Goal: Transaction & Acquisition: Subscribe to service/newsletter

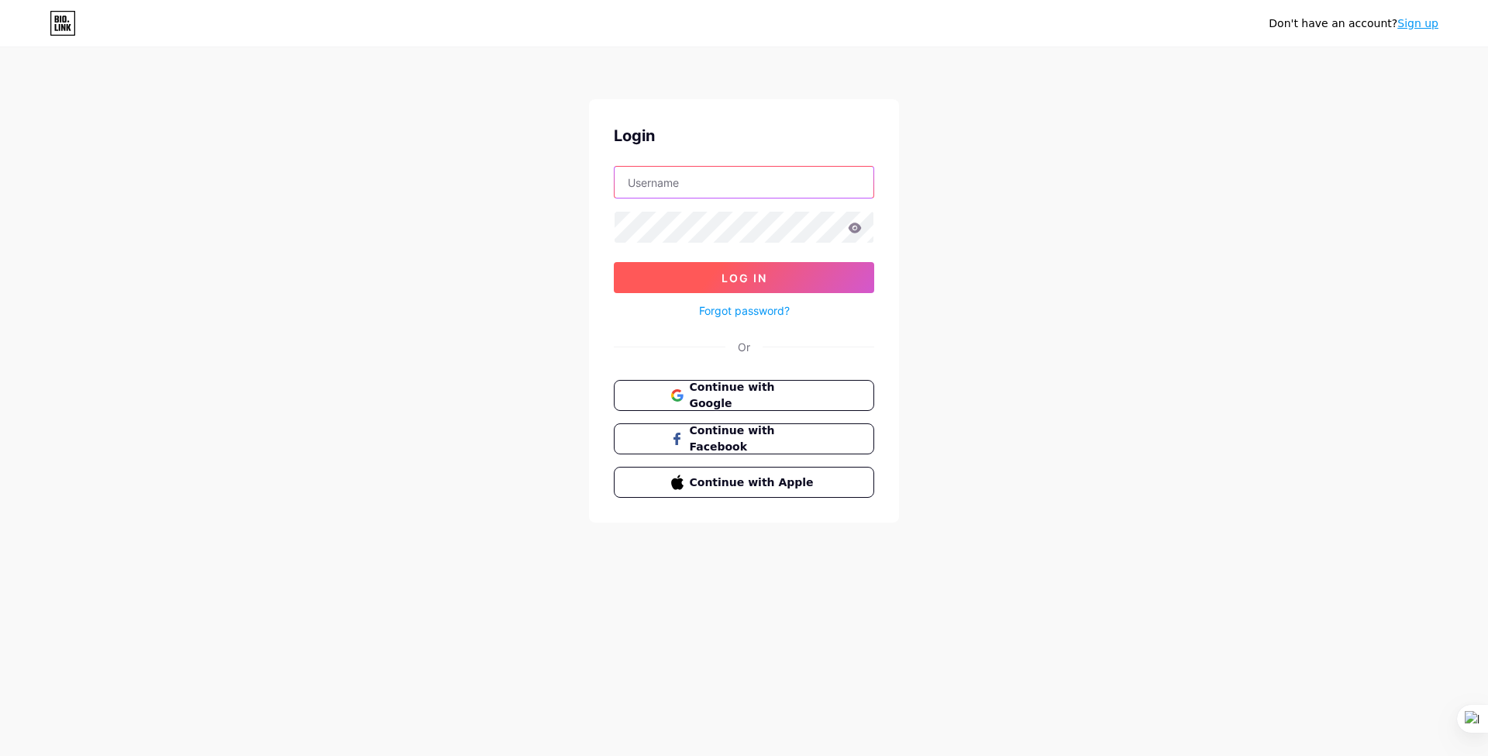
type input "[EMAIL_ADDRESS][DOMAIN_NAME]"
click at [825, 273] on button "Log In" at bounding box center [744, 277] width 260 height 31
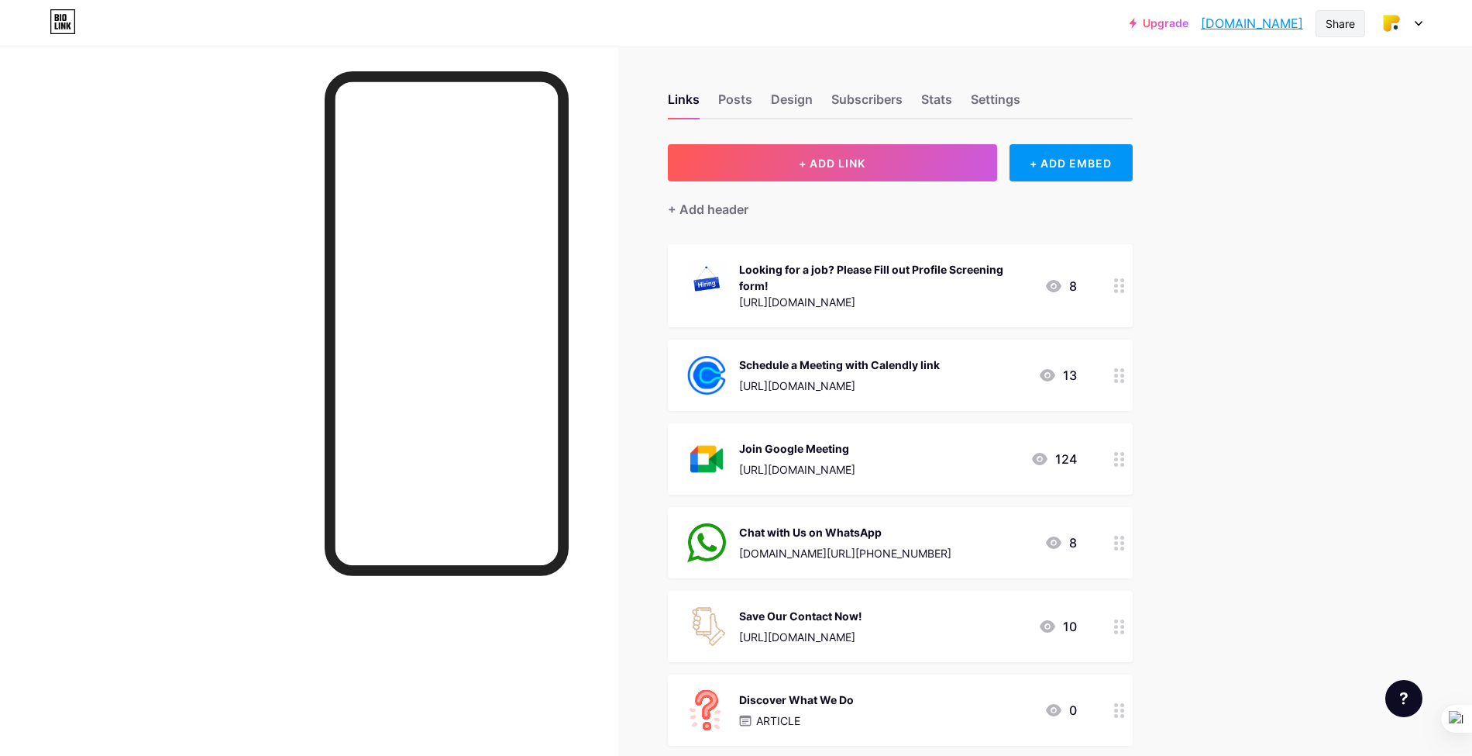
click at [1354, 23] on div "Share" at bounding box center [1340, 23] width 29 height 16
click at [1289, 119] on div "Get my QR code" at bounding box center [1249, 116] width 231 height 37
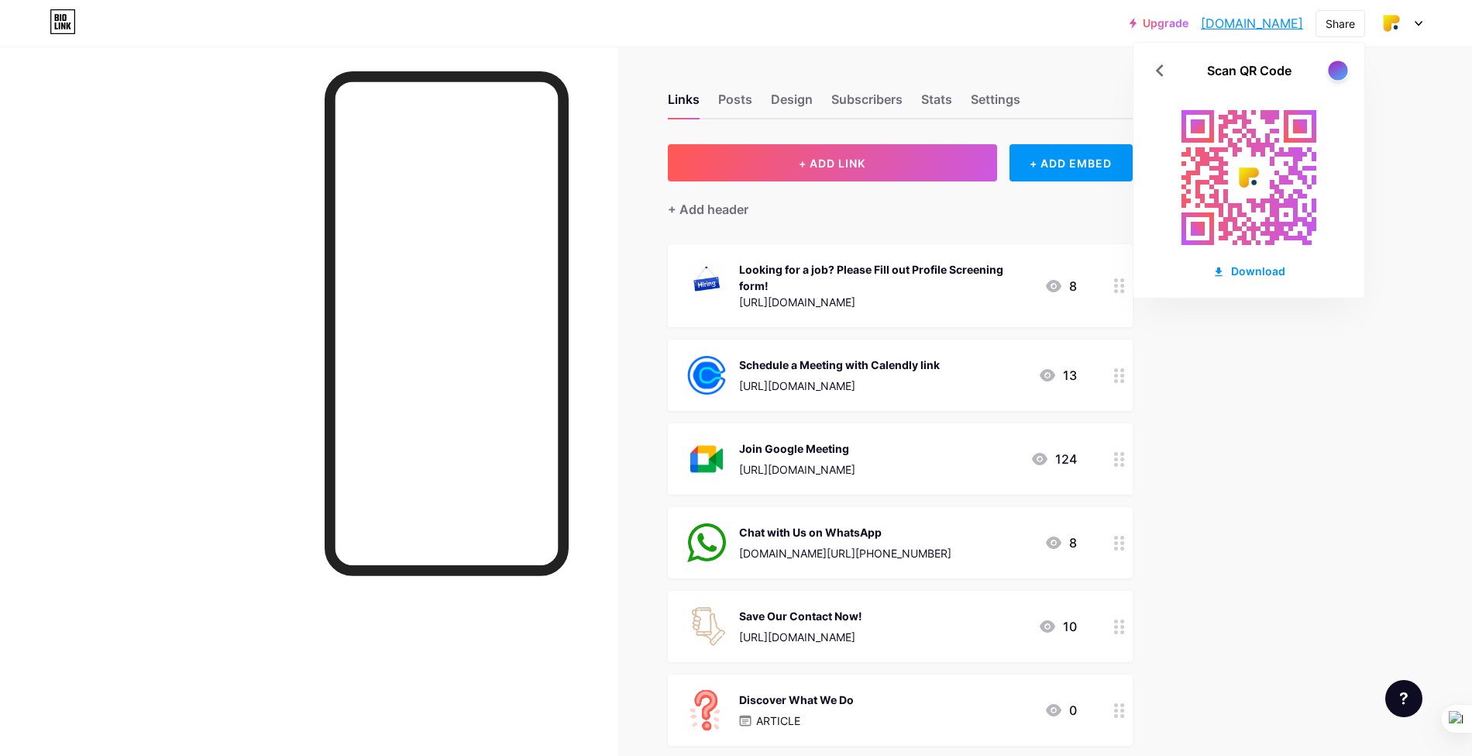
click at [1343, 72] on div at bounding box center [1337, 69] width 19 height 19
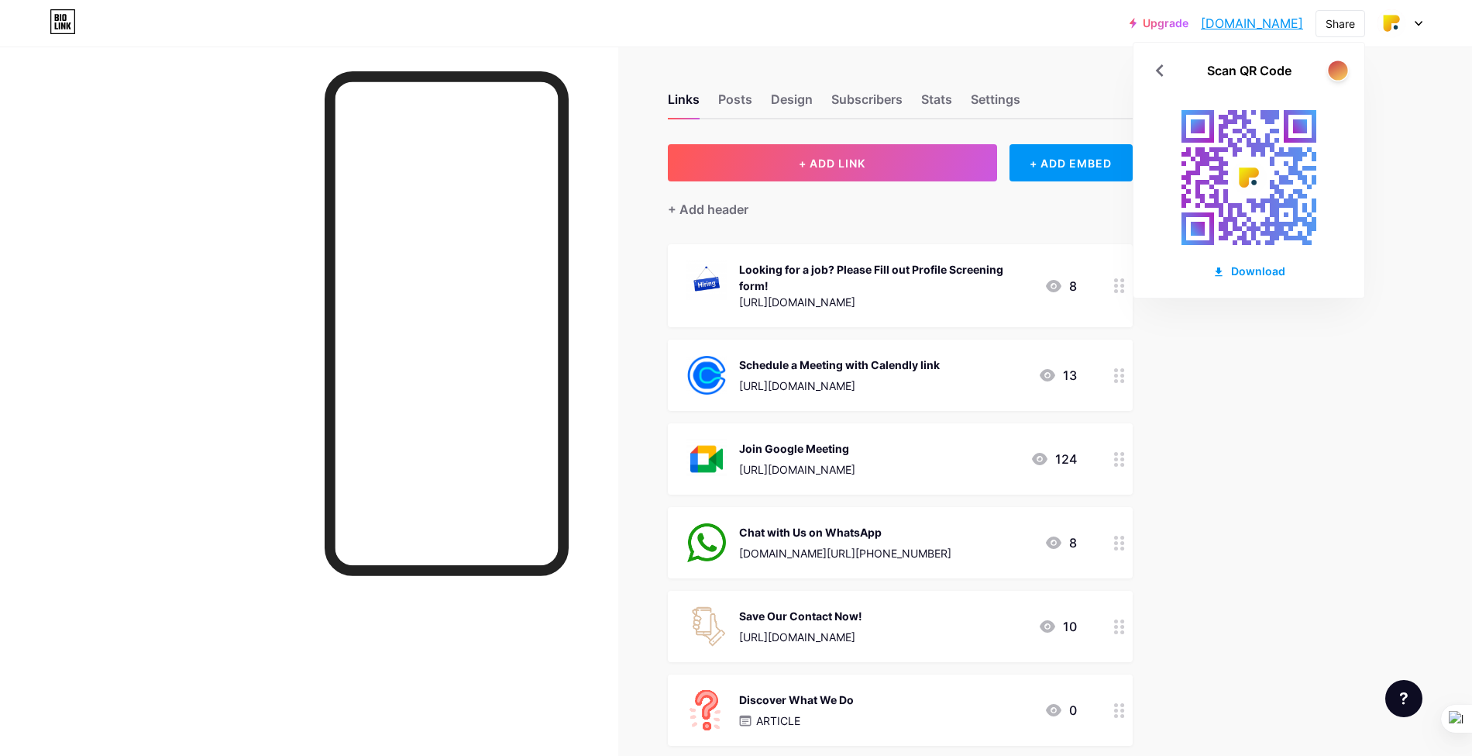
click at [1343, 72] on div at bounding box center [1337, 69] width 19 height 19
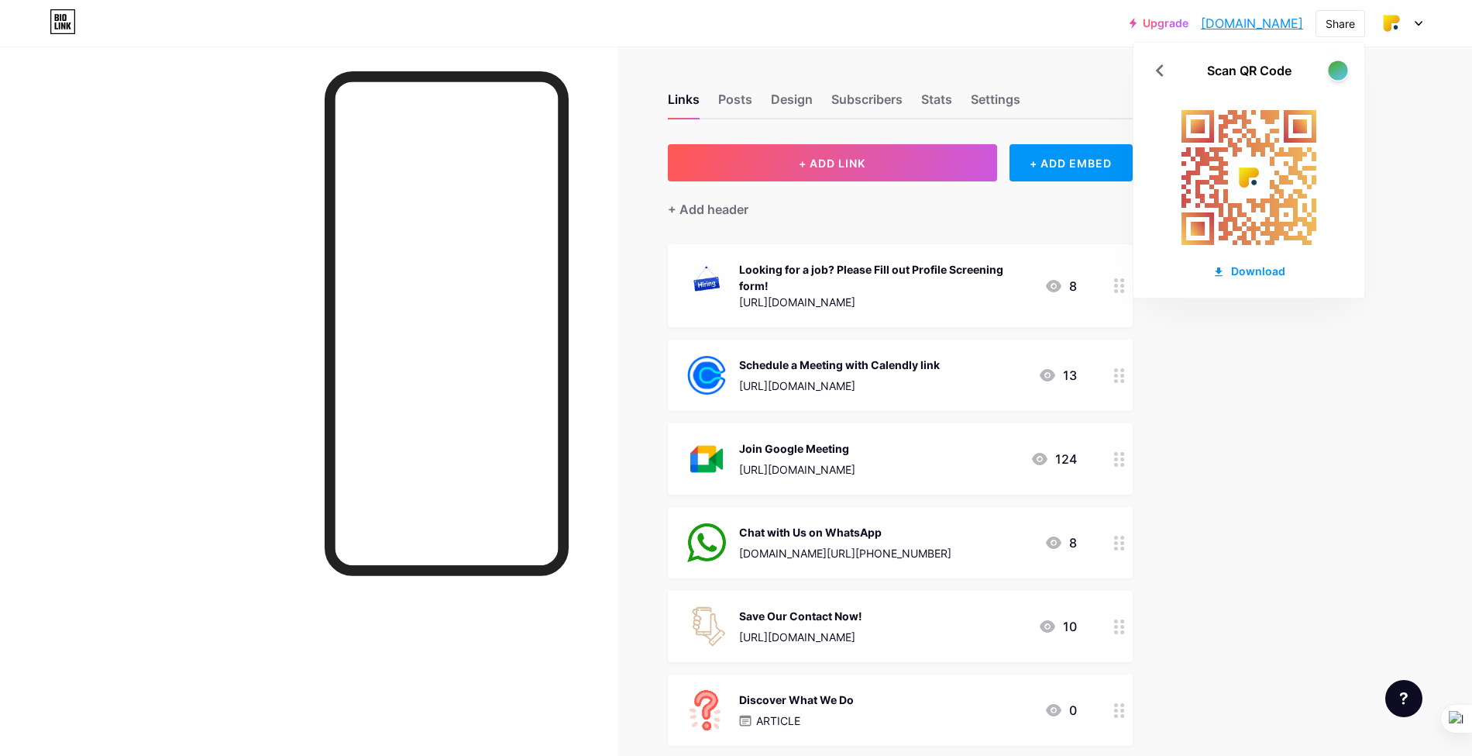
click at [1343, 72] on div at bounding box center [1337, 69] width 19 height 19
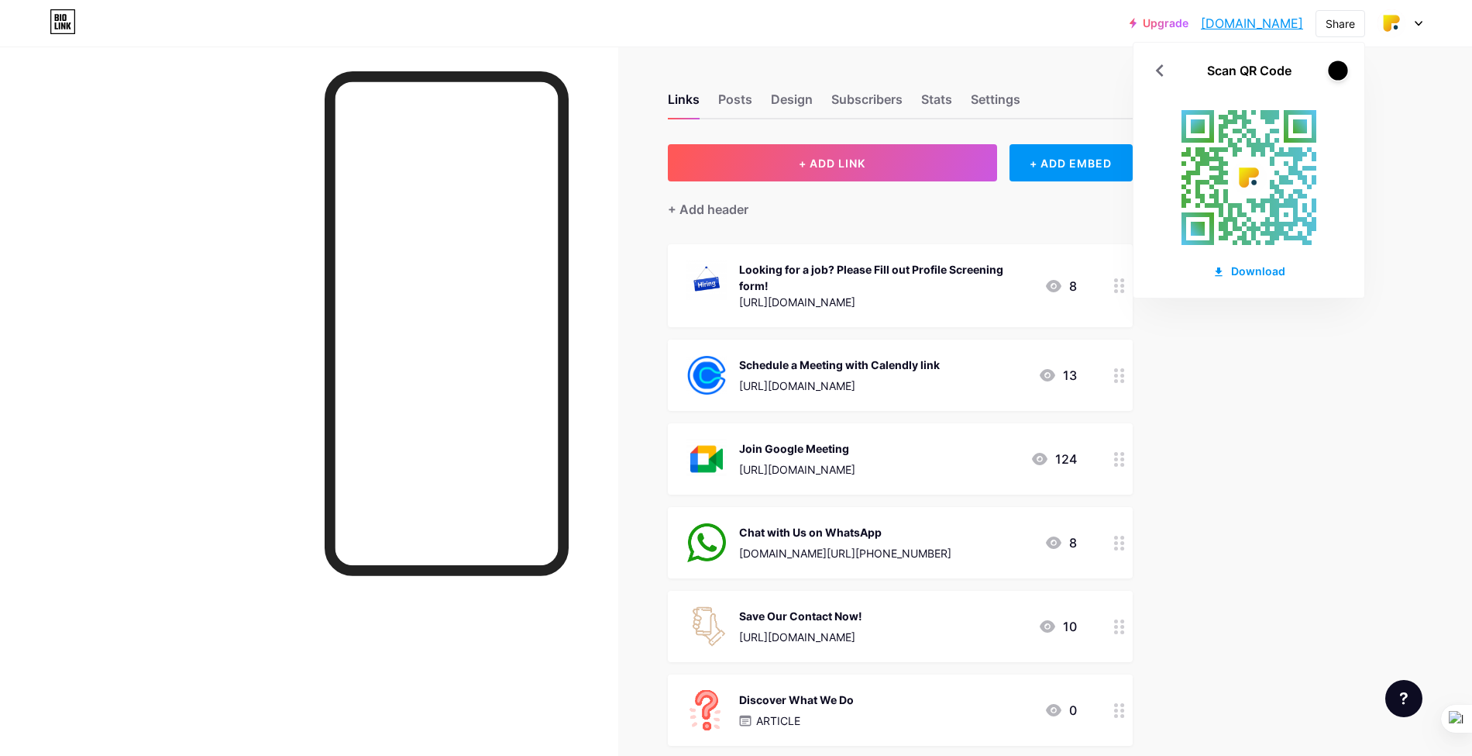
click at [1343, 72] on div at bounding box center [1337, 69] width 19 height 19
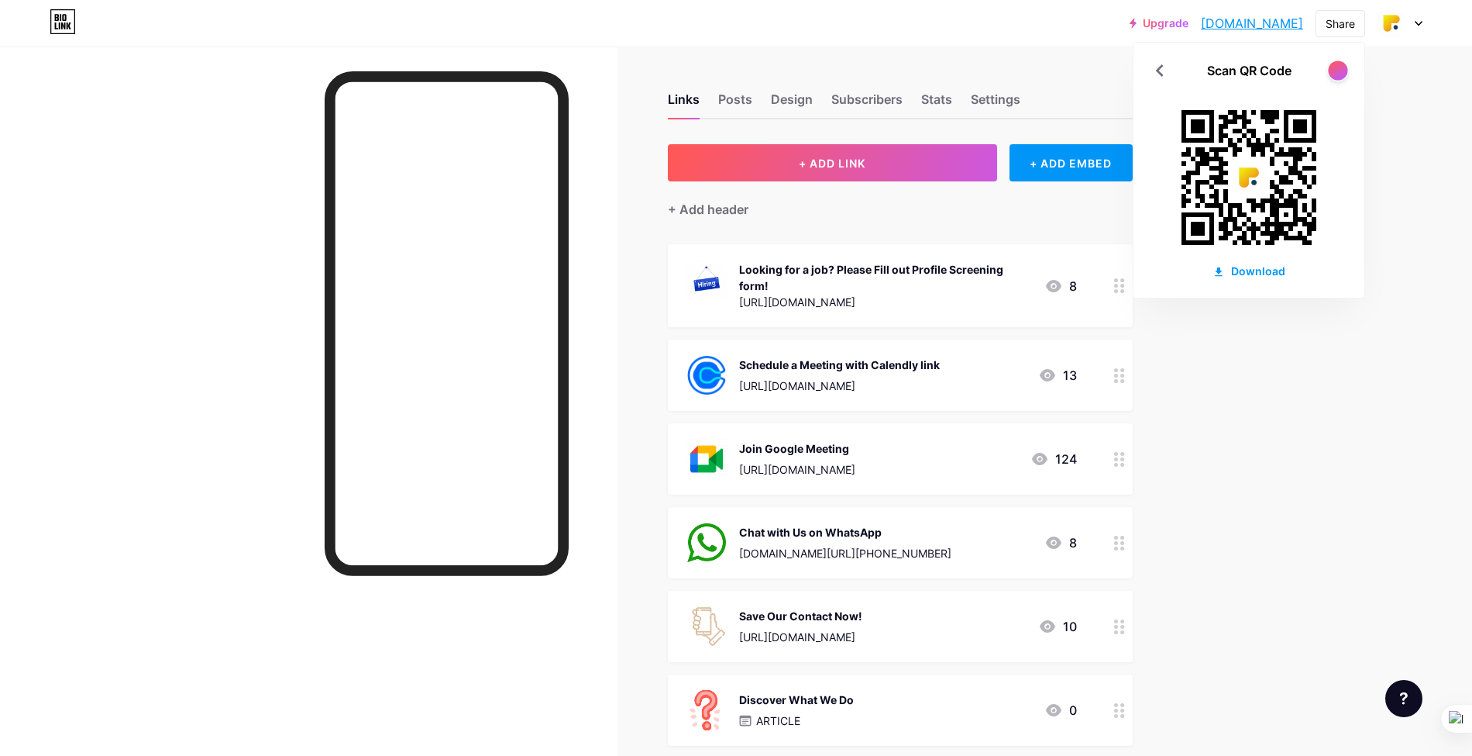
click at [1343, 72] on div at bounding box center [1337, 69] width 19 height 19
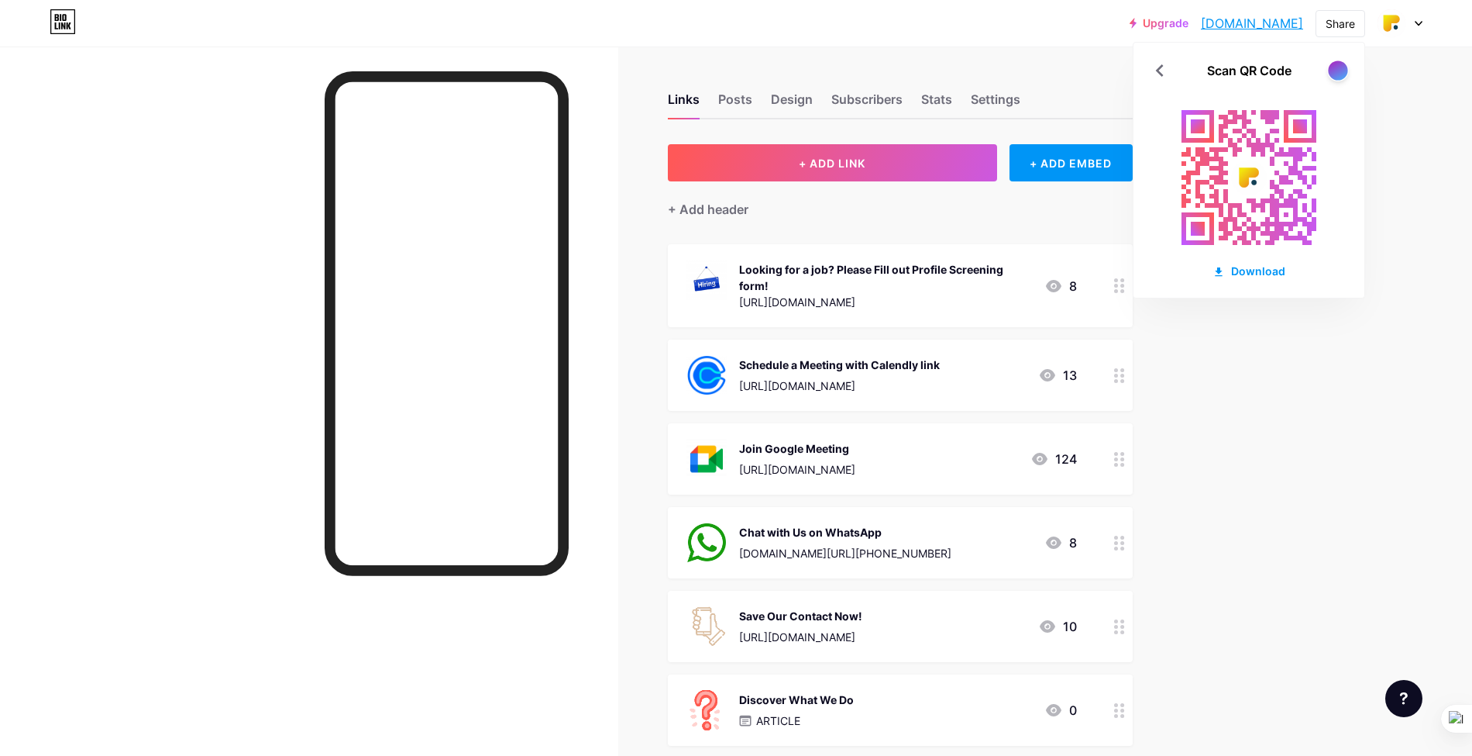
click at [1343, 72] on div at bounding box center [1337, 69] width 19 height 19
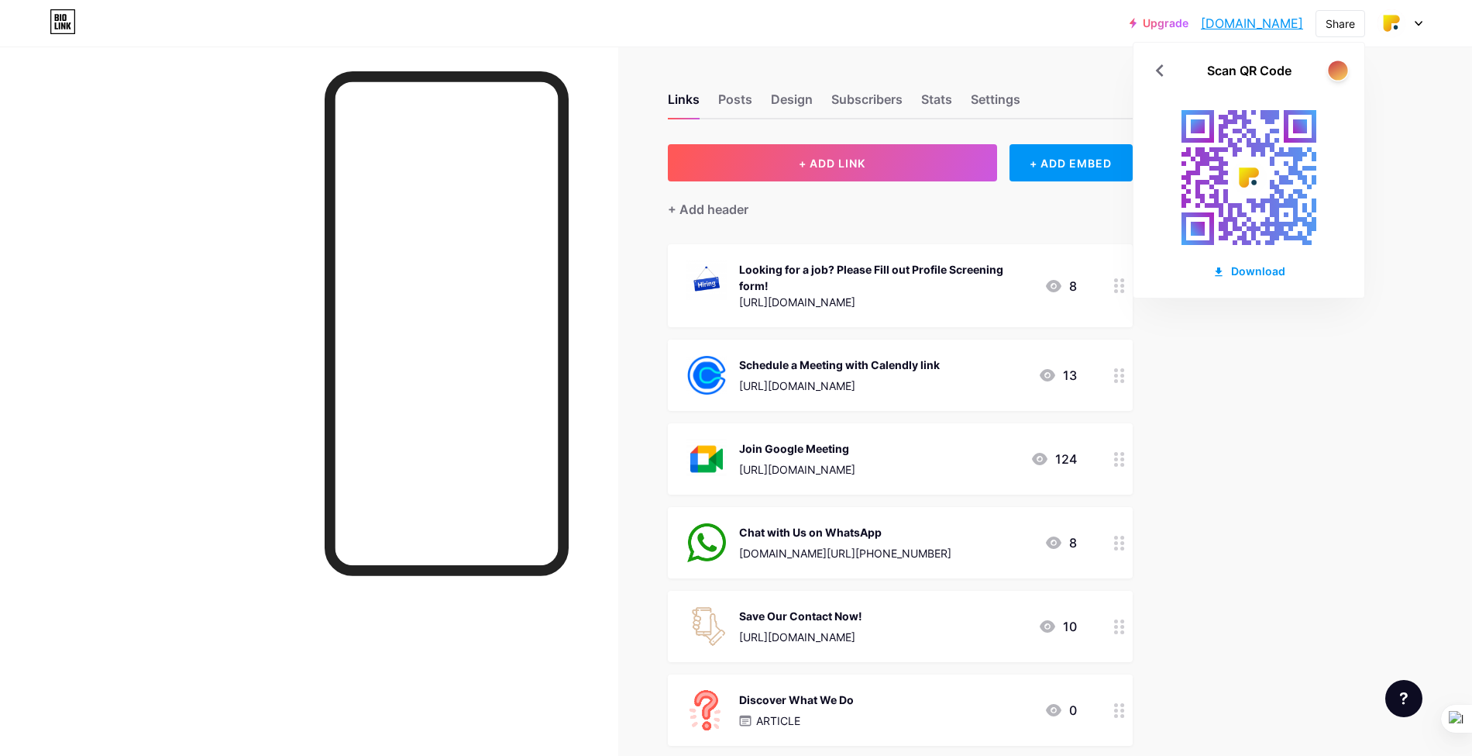
click at [1343, 72] on div at bounding box center [1337, 69] width 19 height 19
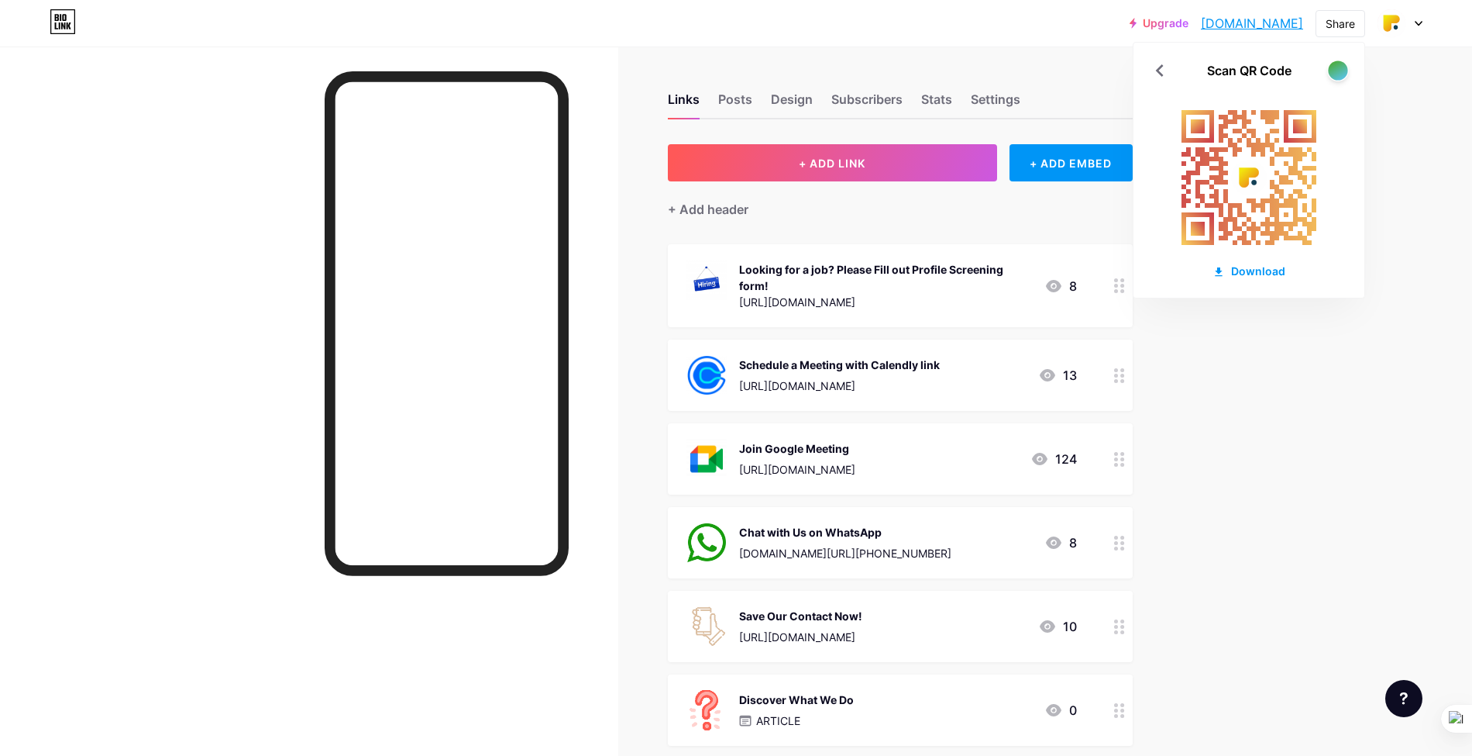
click at [1343, 72] on div at bounding box center [1337, 69] width 19 height 19
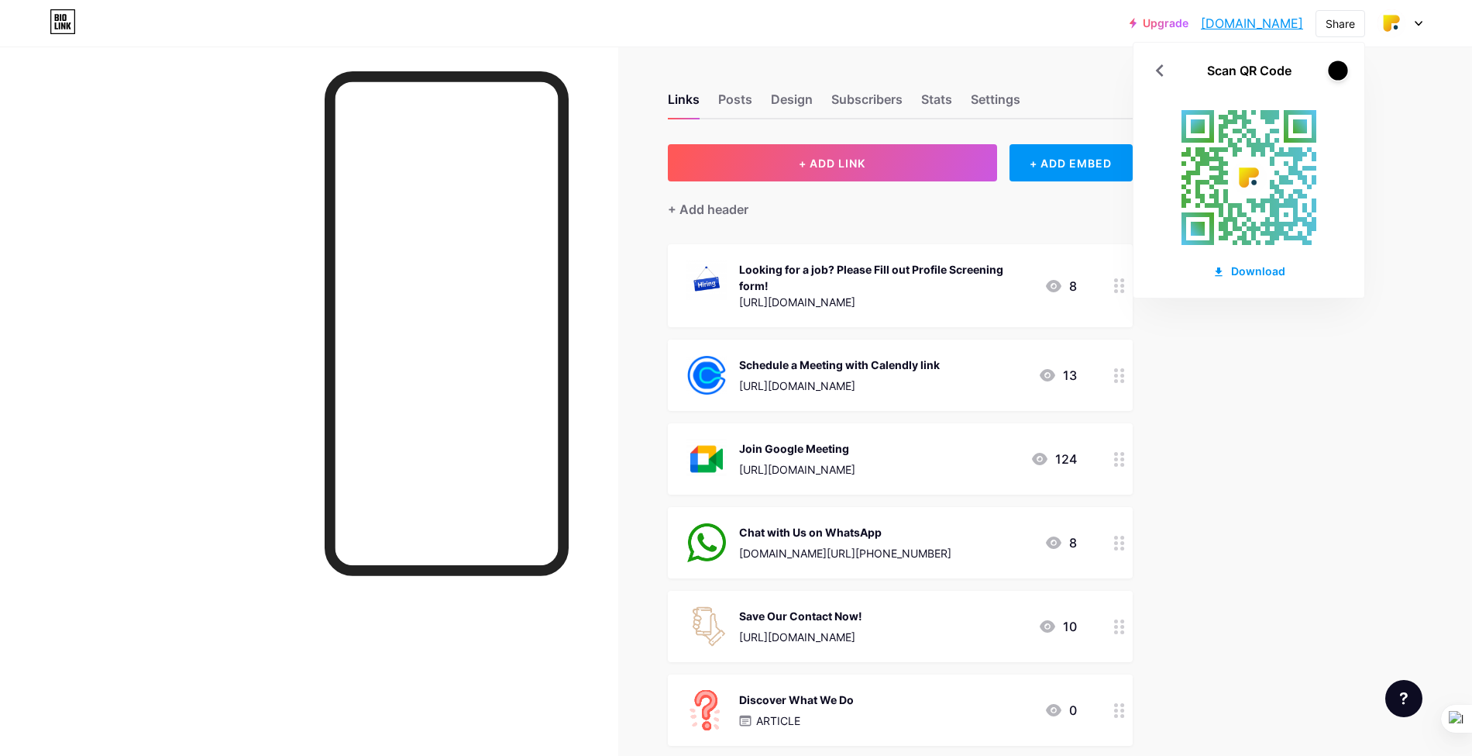
click at [1343, 72] on div at bounding box center [1337, 69] width 19 height 19
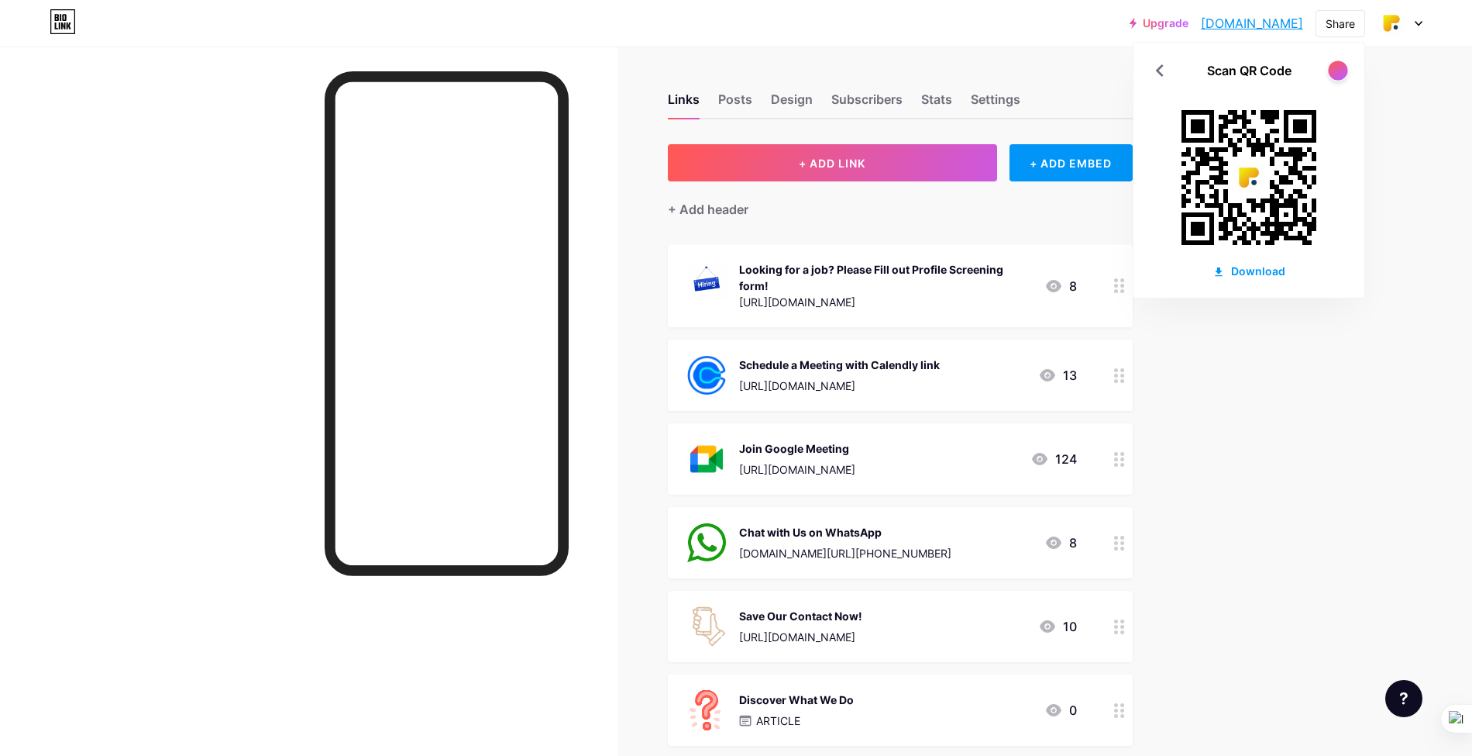
click at [1343, 72] on div at bounding box center [1337, 69] width 19 height 19
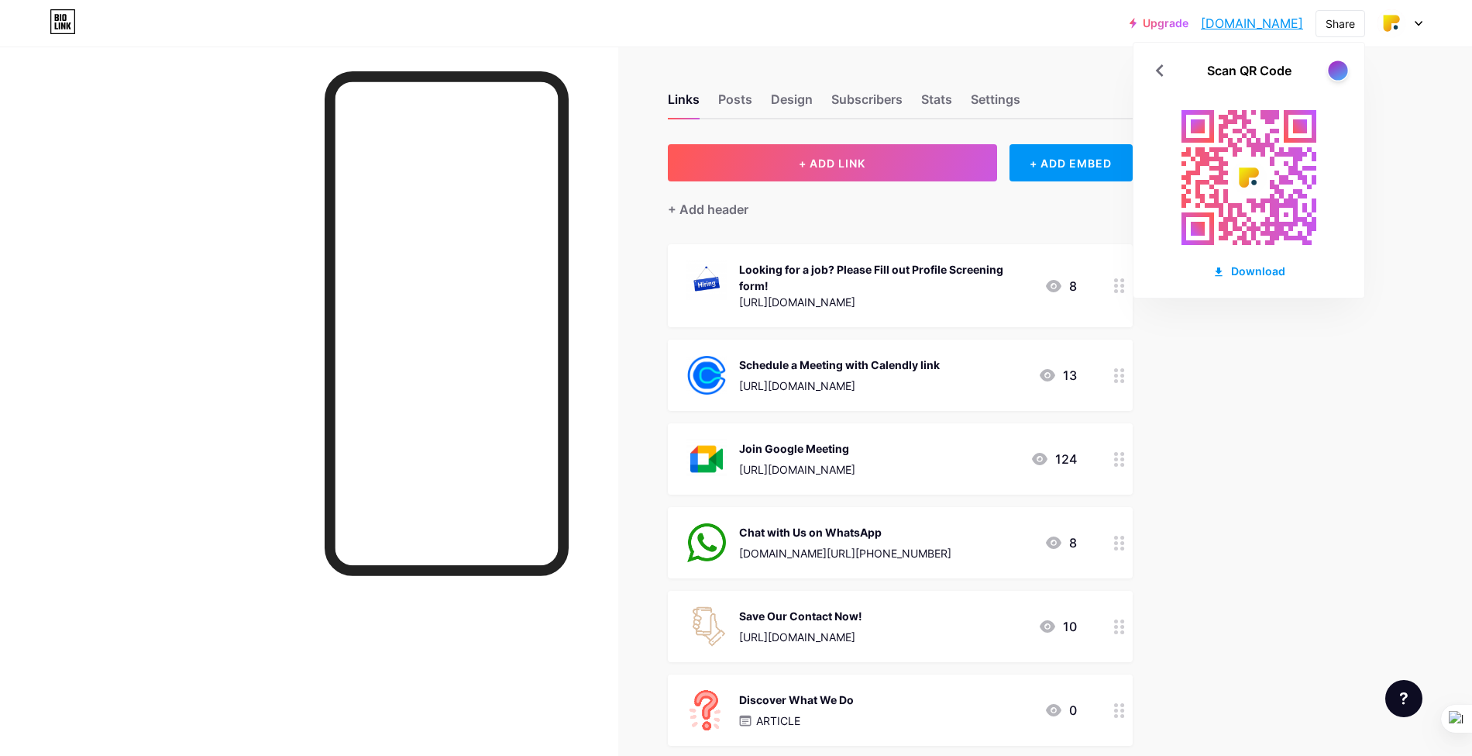
click at [1343, 72] on div at bounding box center [1337, 69] width 19 height 19
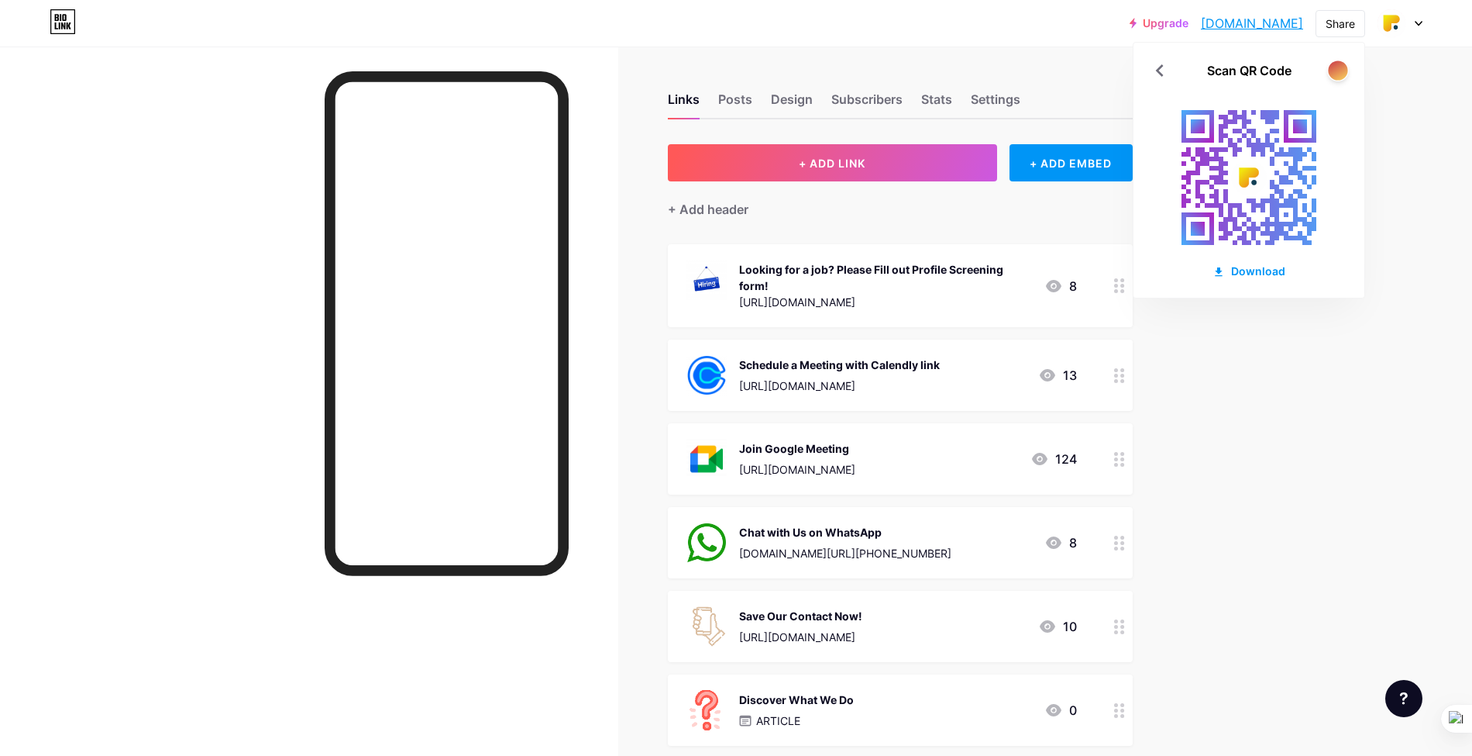
click at [1343, 72] on div at bounding box center [1337, 69] width 19 height 19
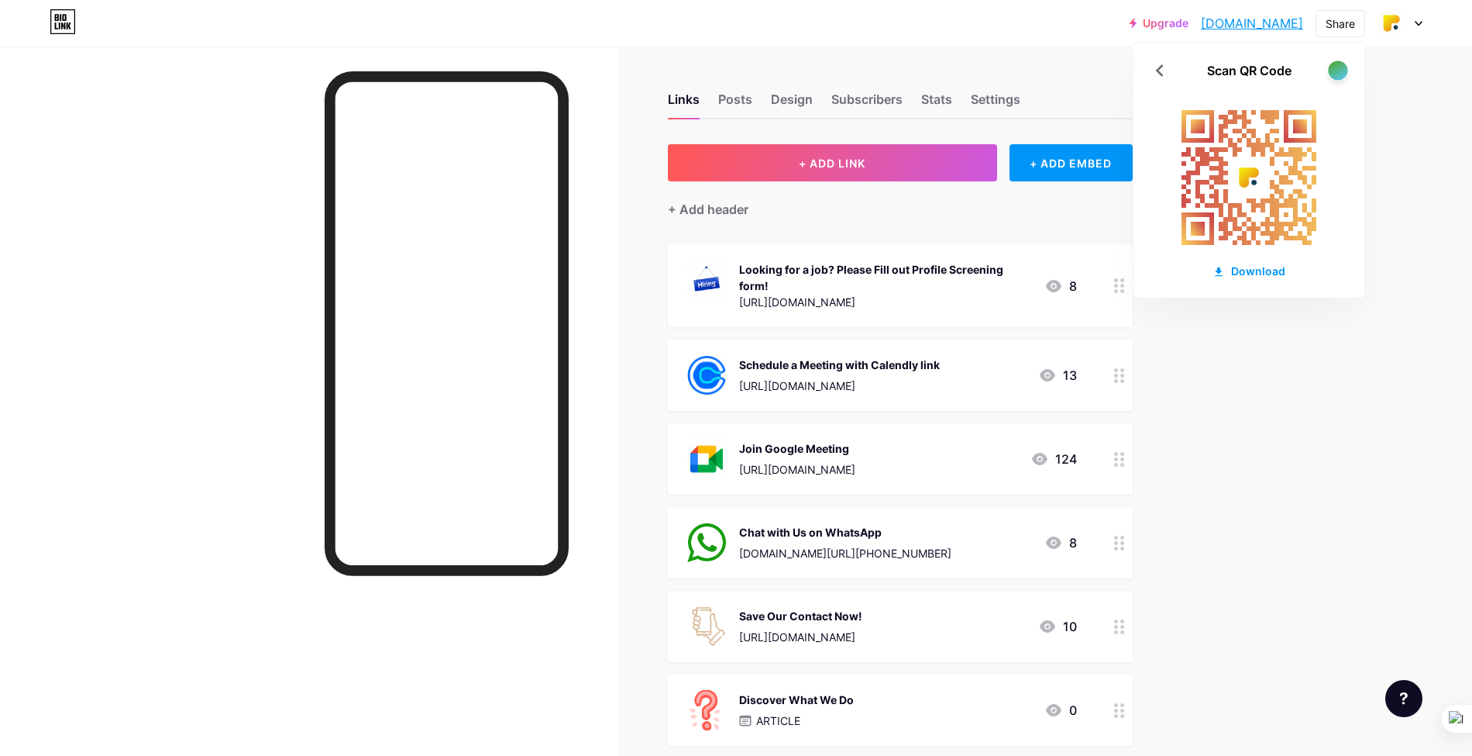
click at [1342, 72] on div at bounding box center [1337, 69] width 19 height 19
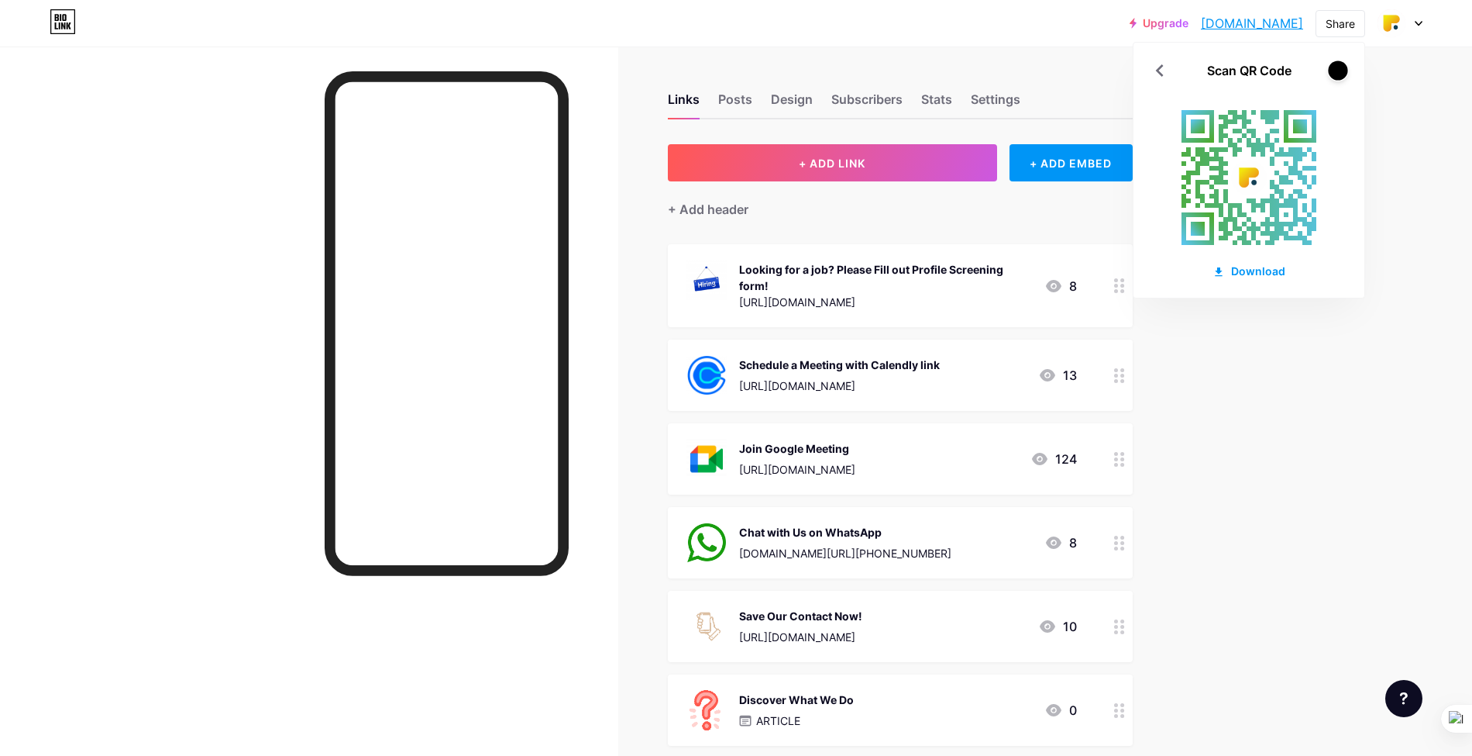
click at [1342, 72] on div at bounding box center [1337, 69] width 19 height 19
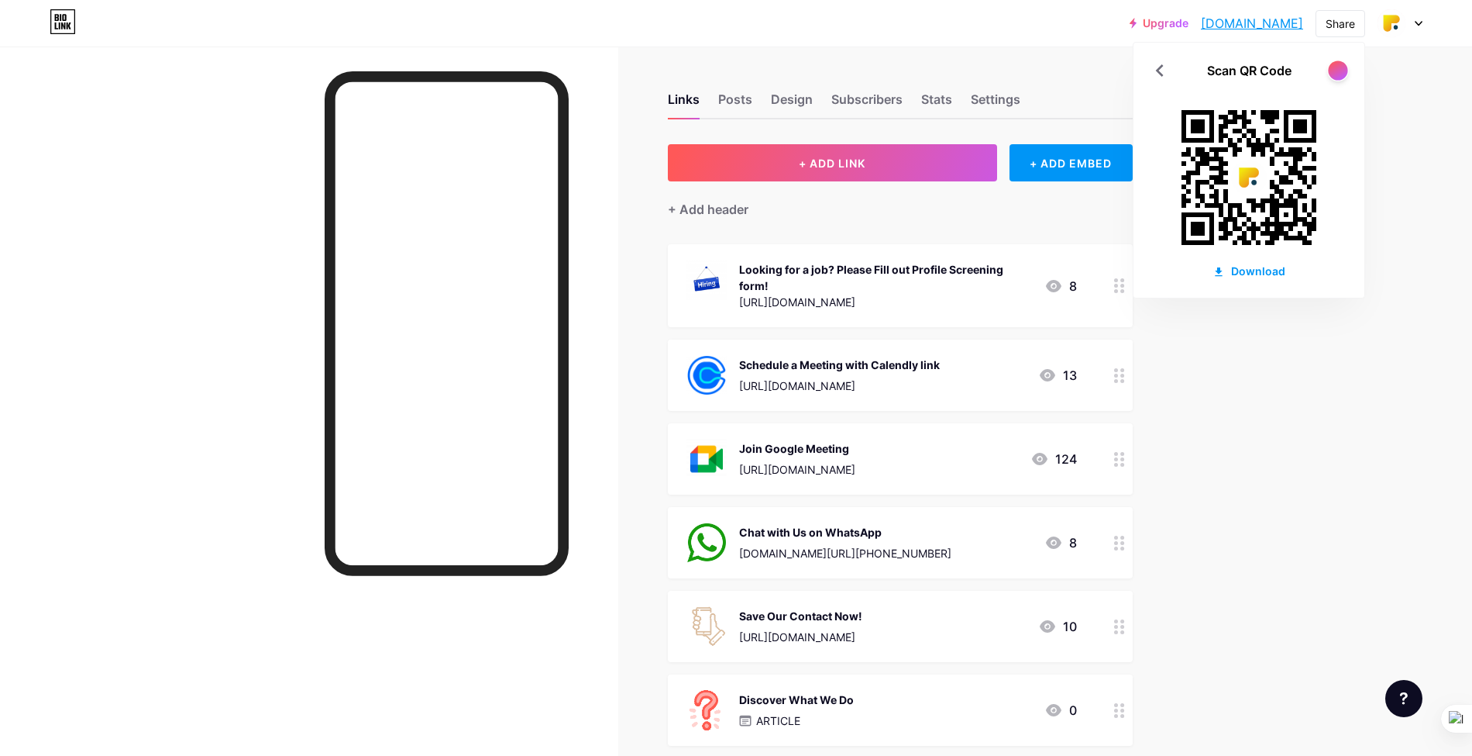
click at [1342, 72] on div at bounding box center [1337, 69] width 19 height 19
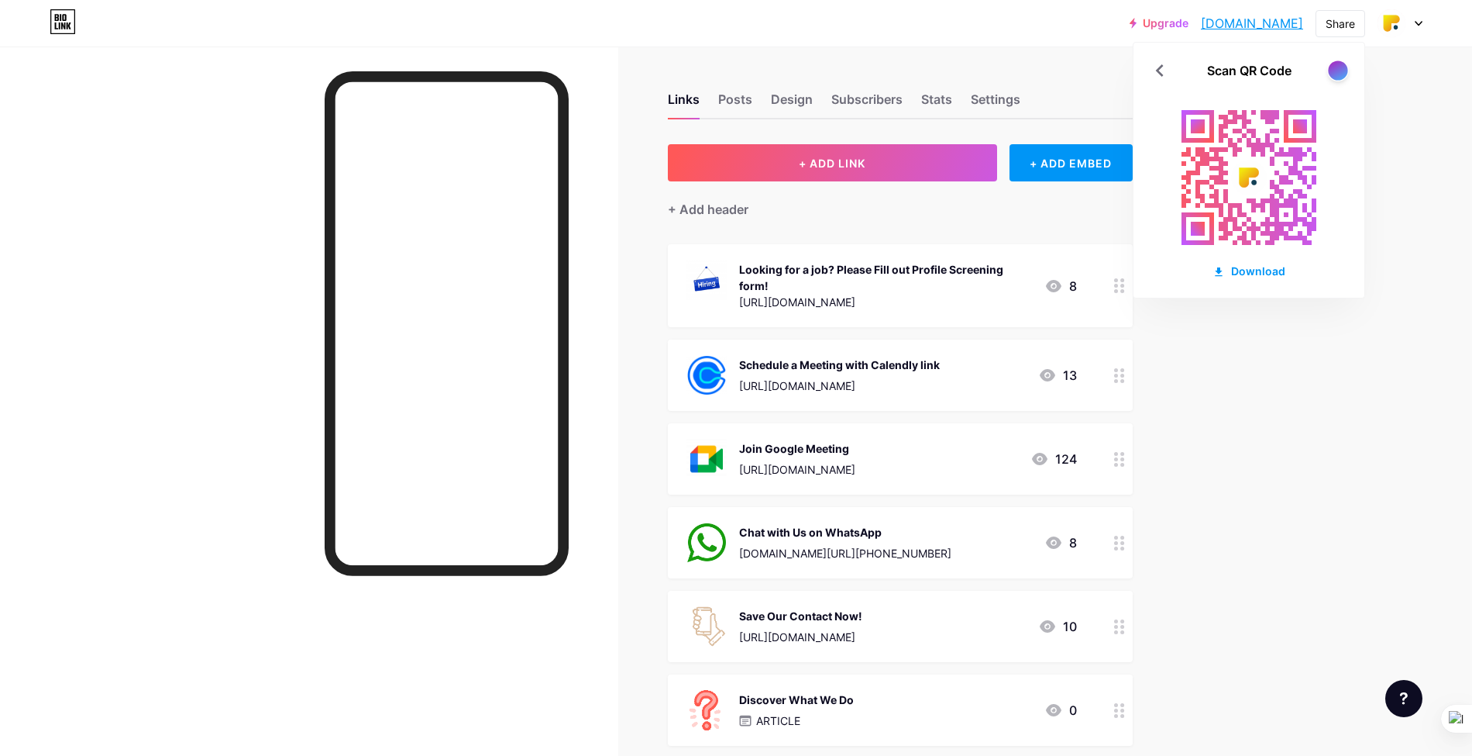
click at [1342, 72] on div at bounding box center [1337, 69] width 19 height 19
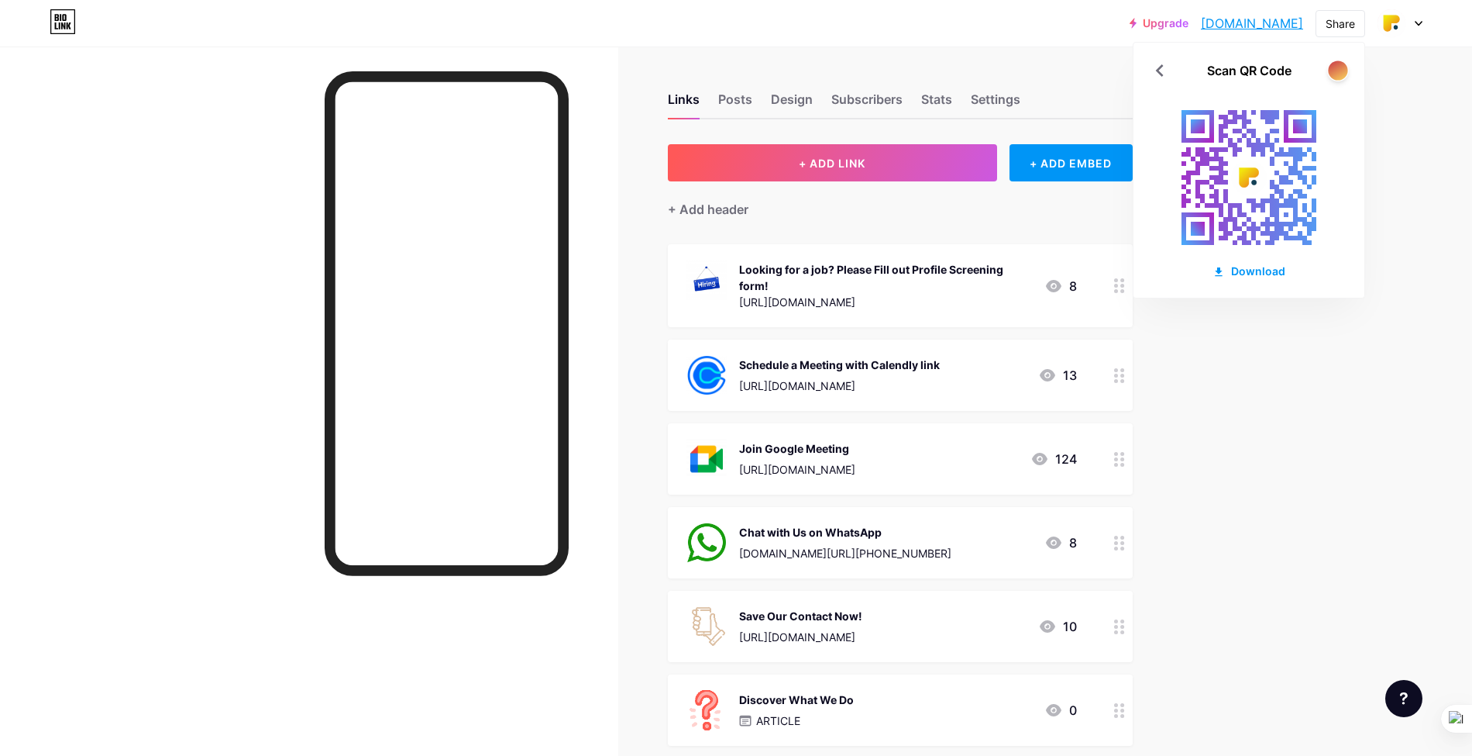
click at [1342, 72] on div at bounding box center [1337, 69] width 19 height 19
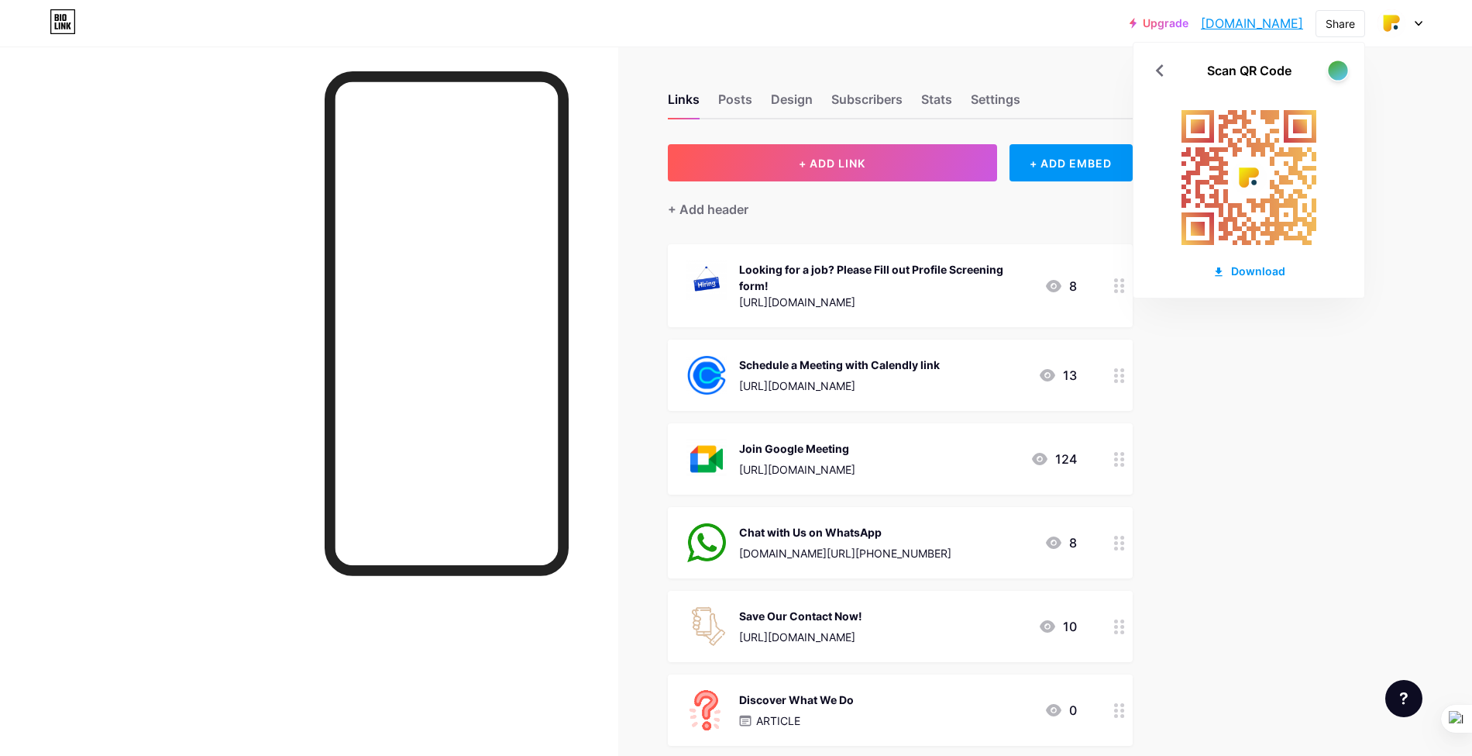
click at [1342, 72] on div at bounding box center [1337, 69] width 19 height 19
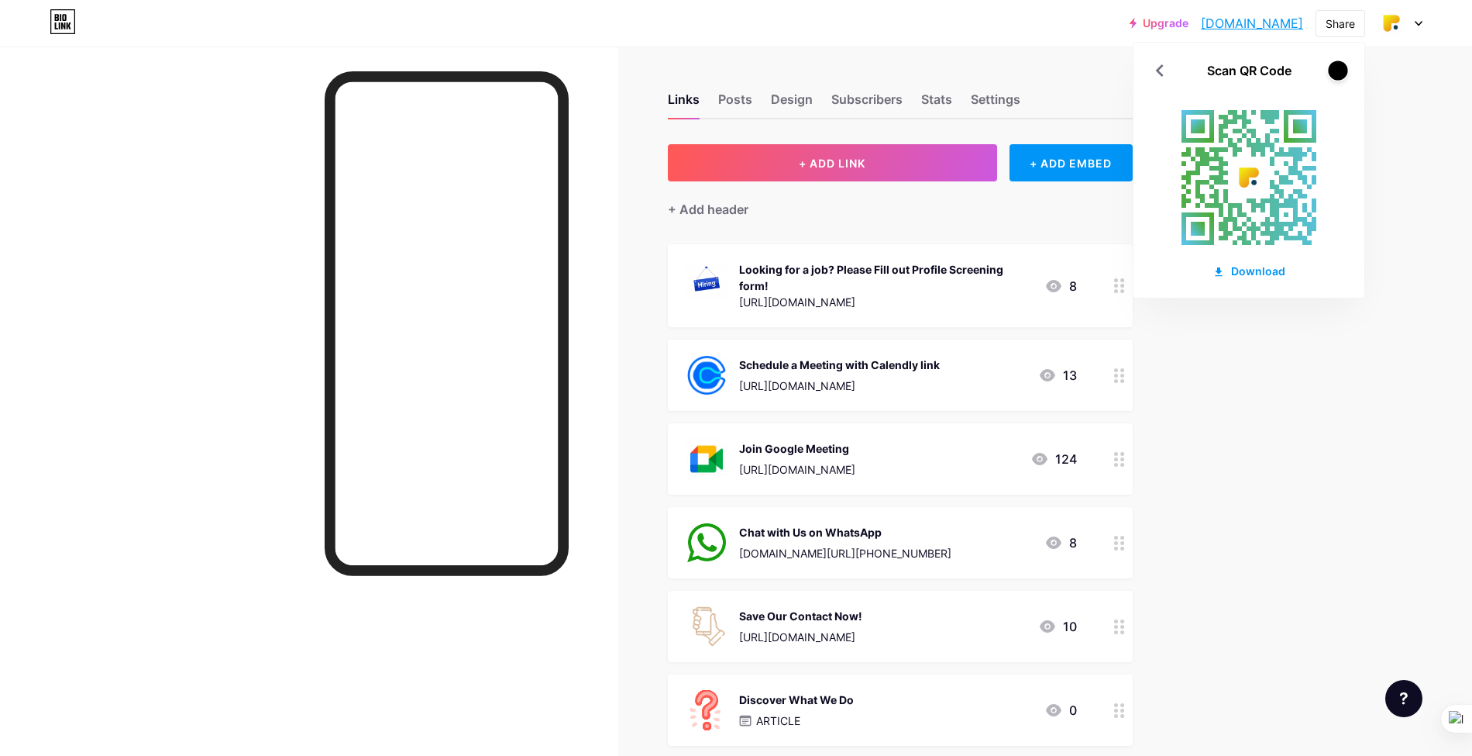
click at [1342, 72] on div at bounding box center [1337, 69] width 19 height 19
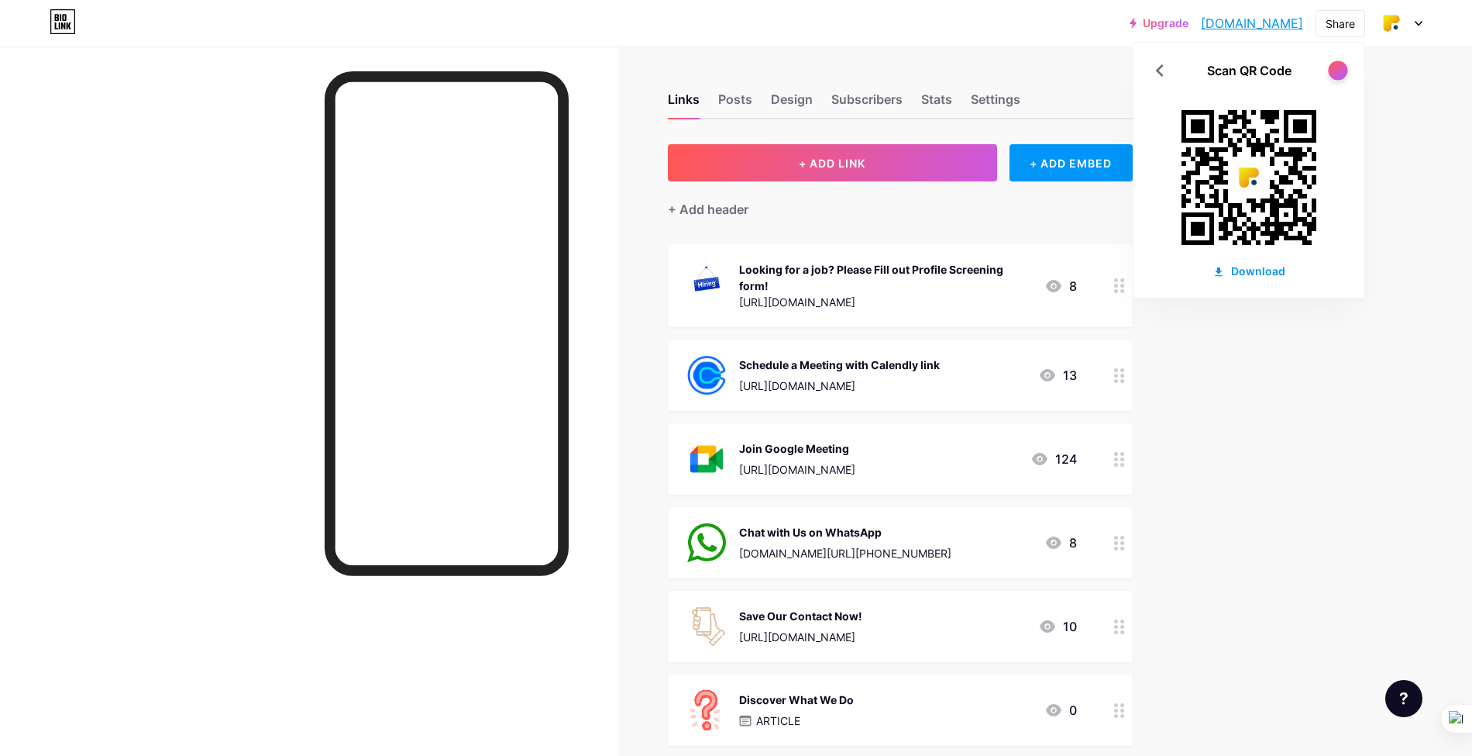
click at [1342, 72] on div at bounding box center [1337, 69] width 19 height 19
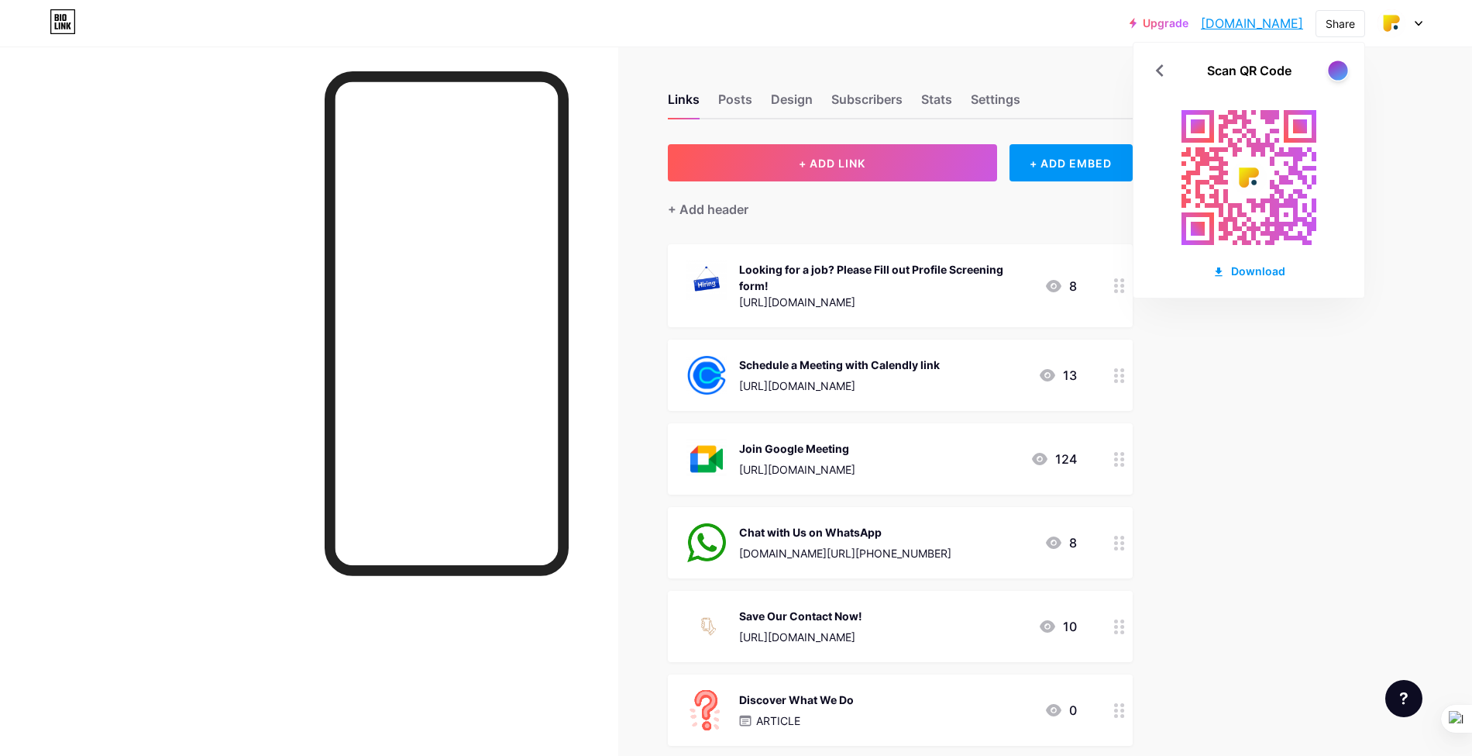
click at [1342, 72] on div at bounding box center [1337, 69] width 19 height 19
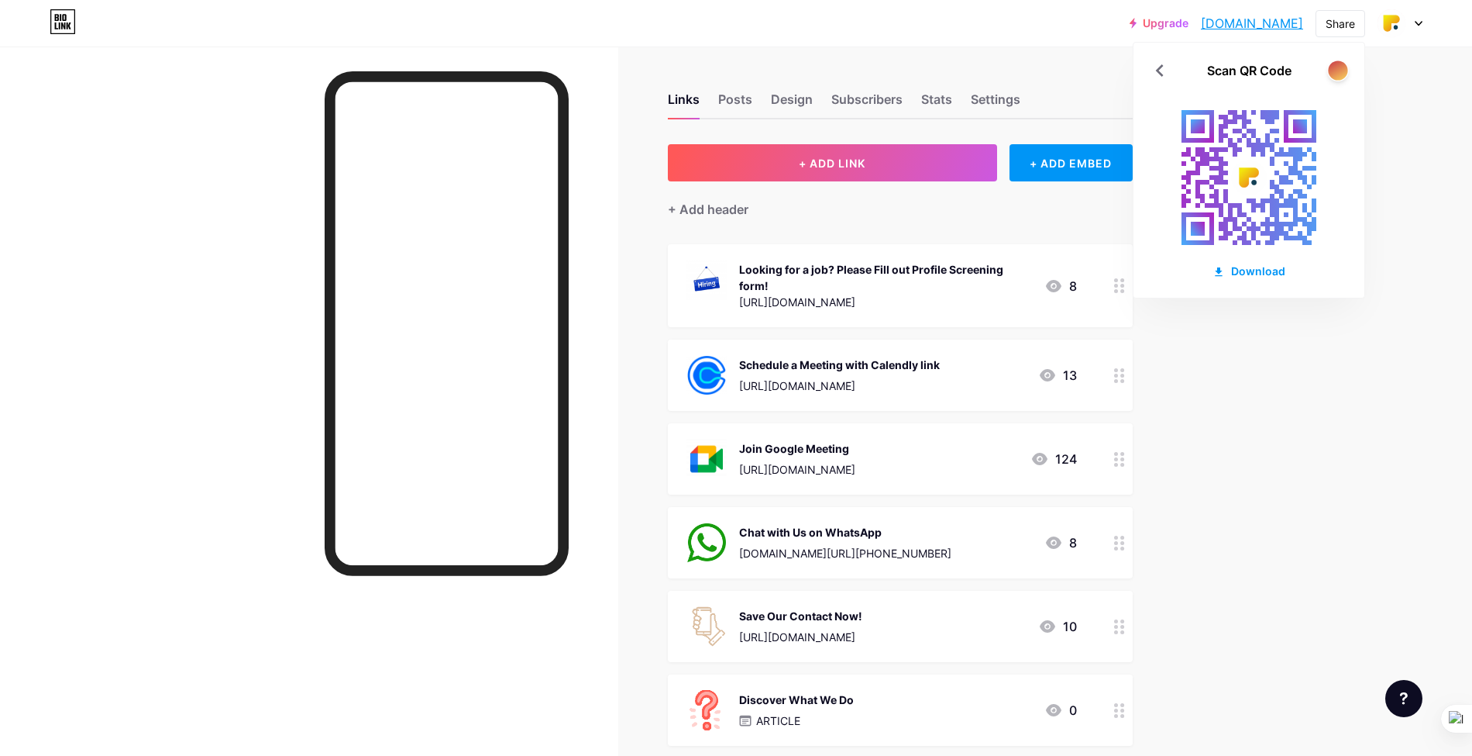
click at [1342, 72] on div at bounding box center [1337, 69] width 19 height 19
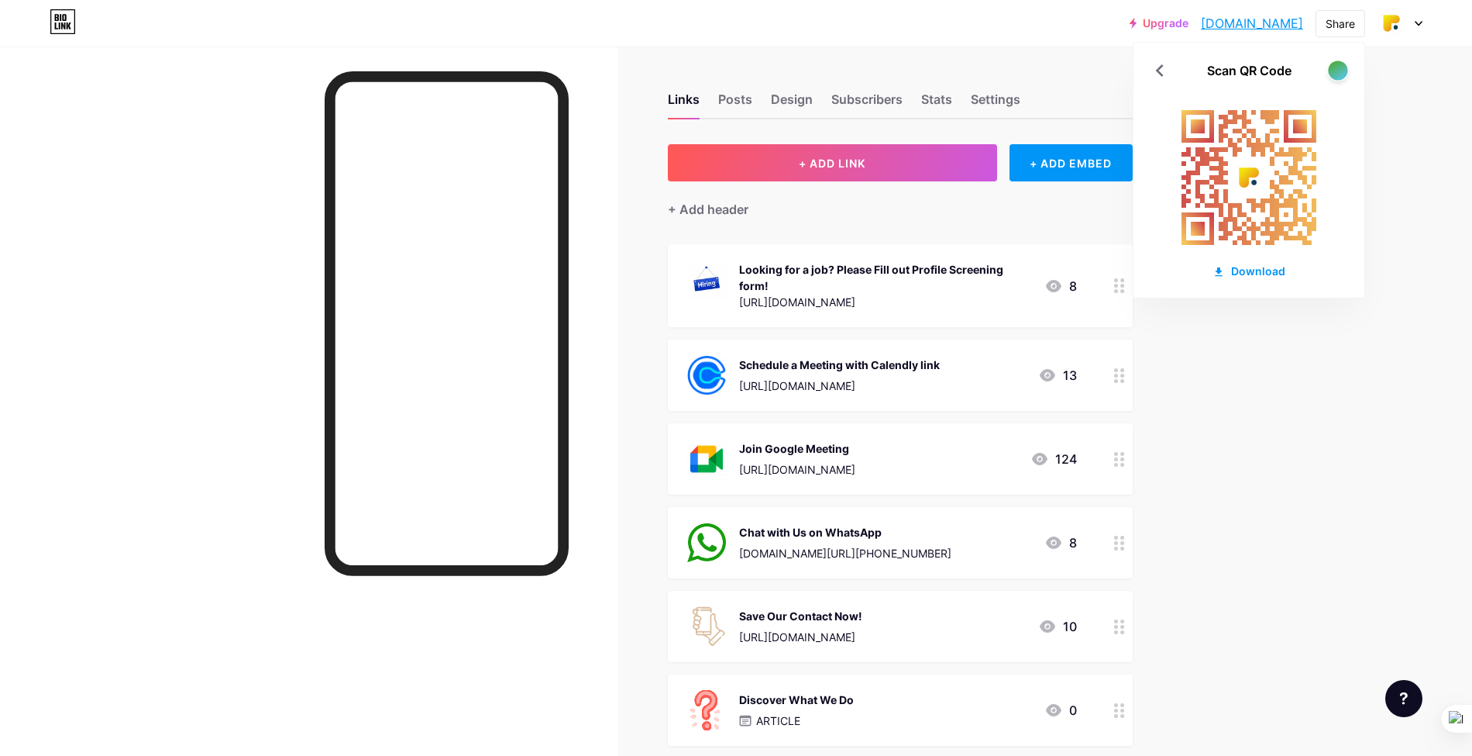
click at [1342, 72] on div at bounding box center [1337, 69] width 19 height 19
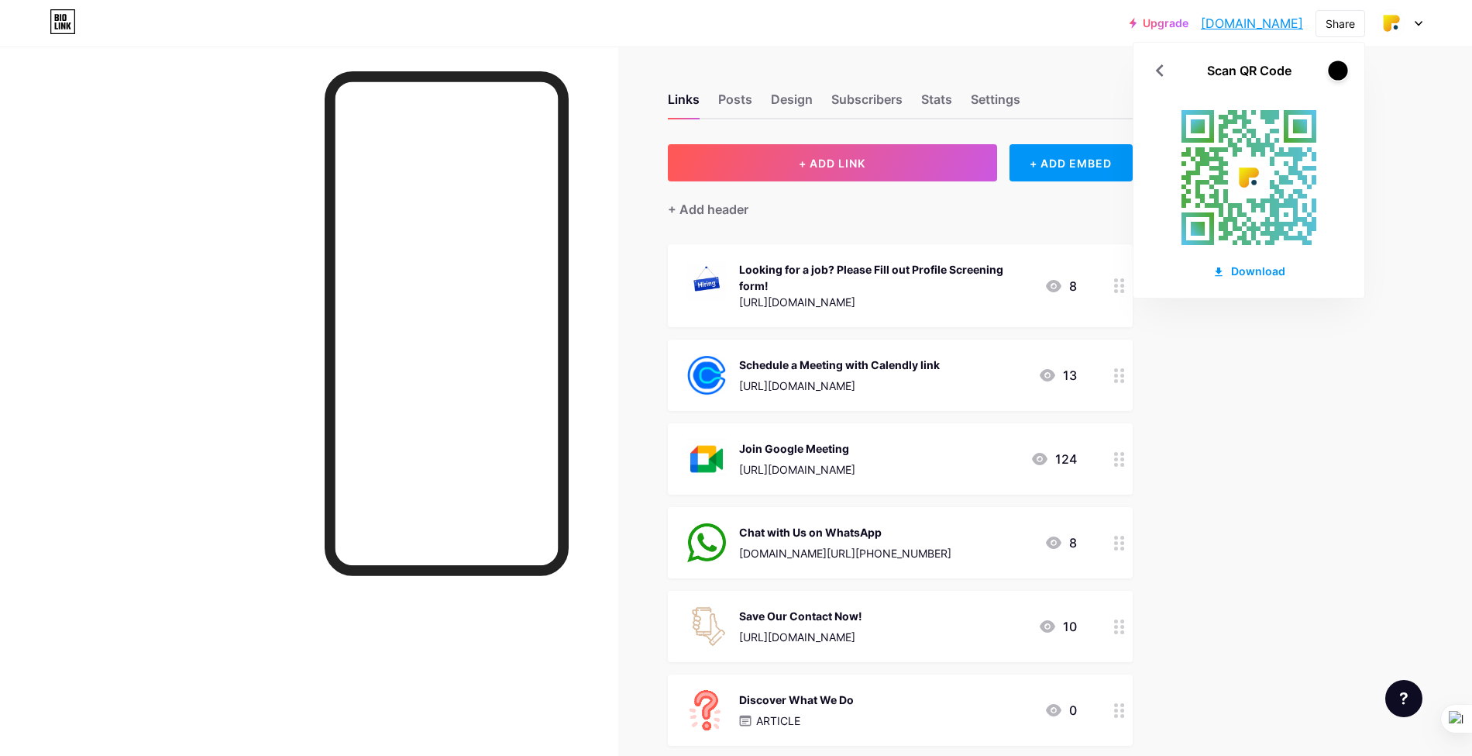
click at [1342, 72] on div at bounding box center [1337, 69] width 19 height 19
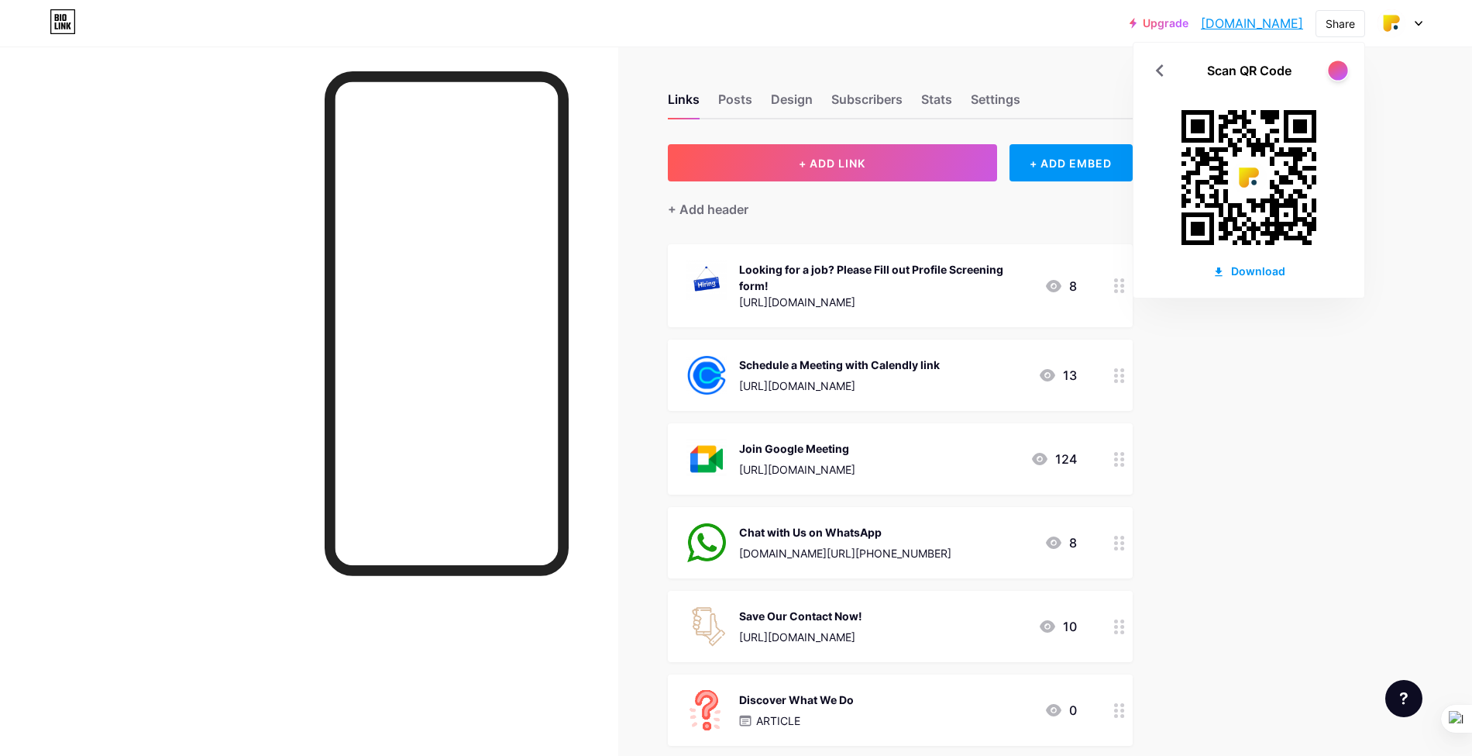
click at [1342, 71] on div at bounding box center [1337, 69] width 19 height 19
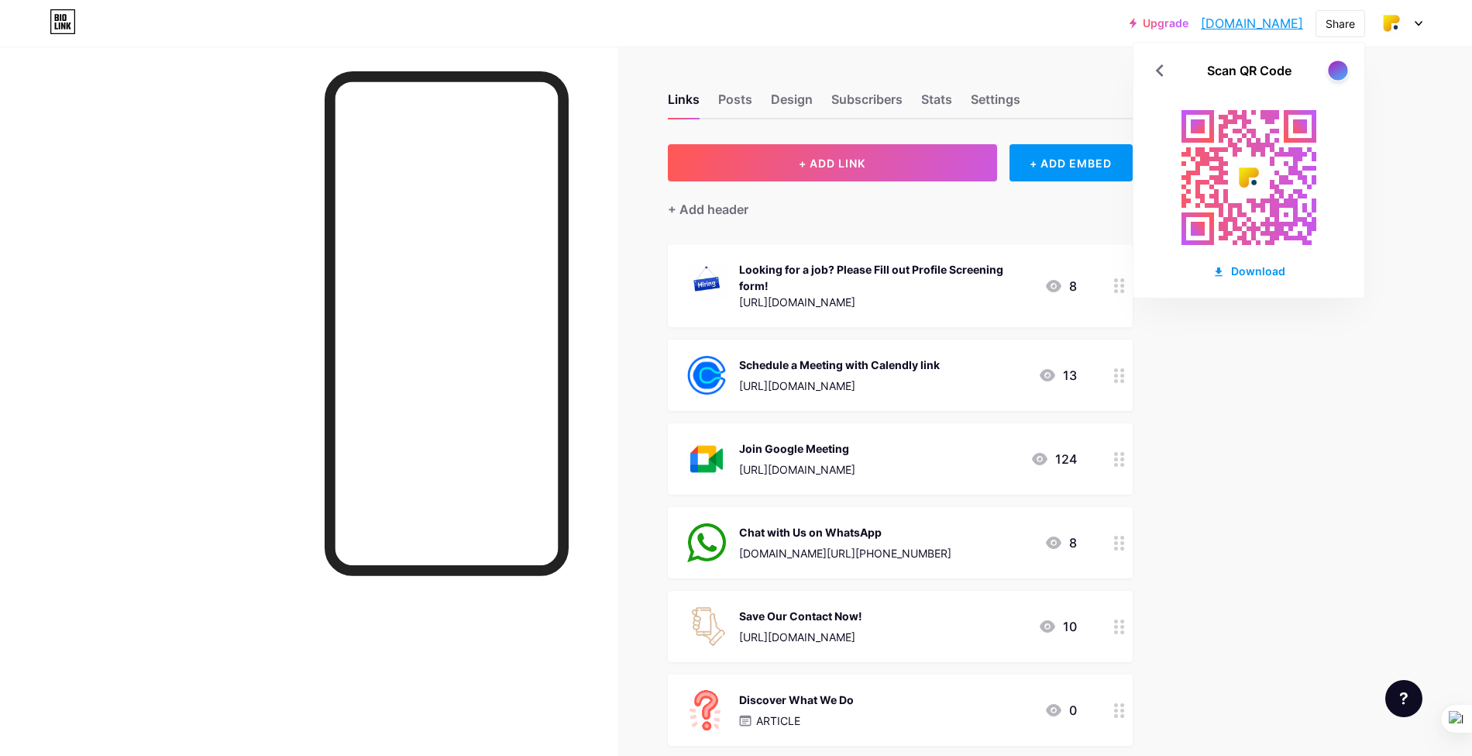
click at [1342, 71] on div at bounding box center [1337, 69] width 19 height 19
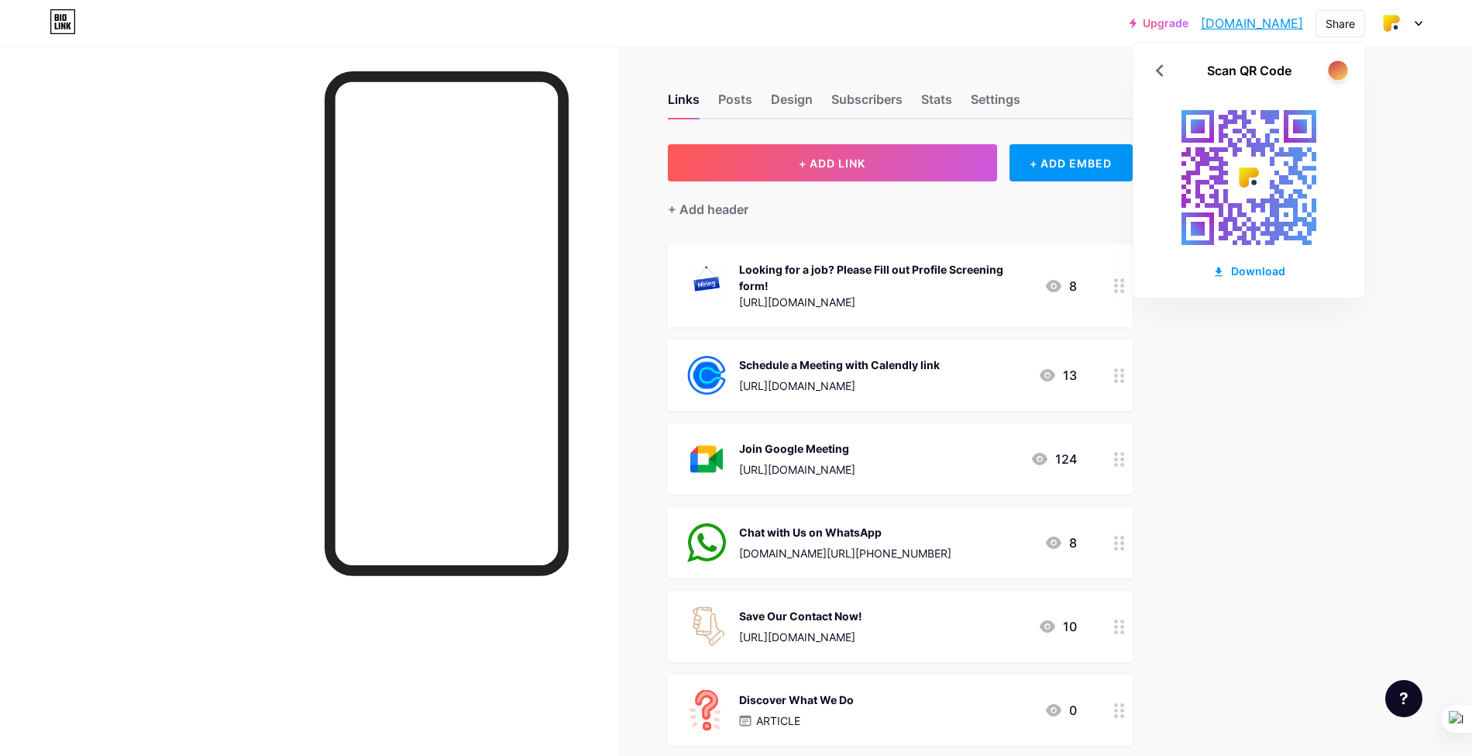
click at [1342, 71] on div at bounding box center [1337, 69] width 19 height 19
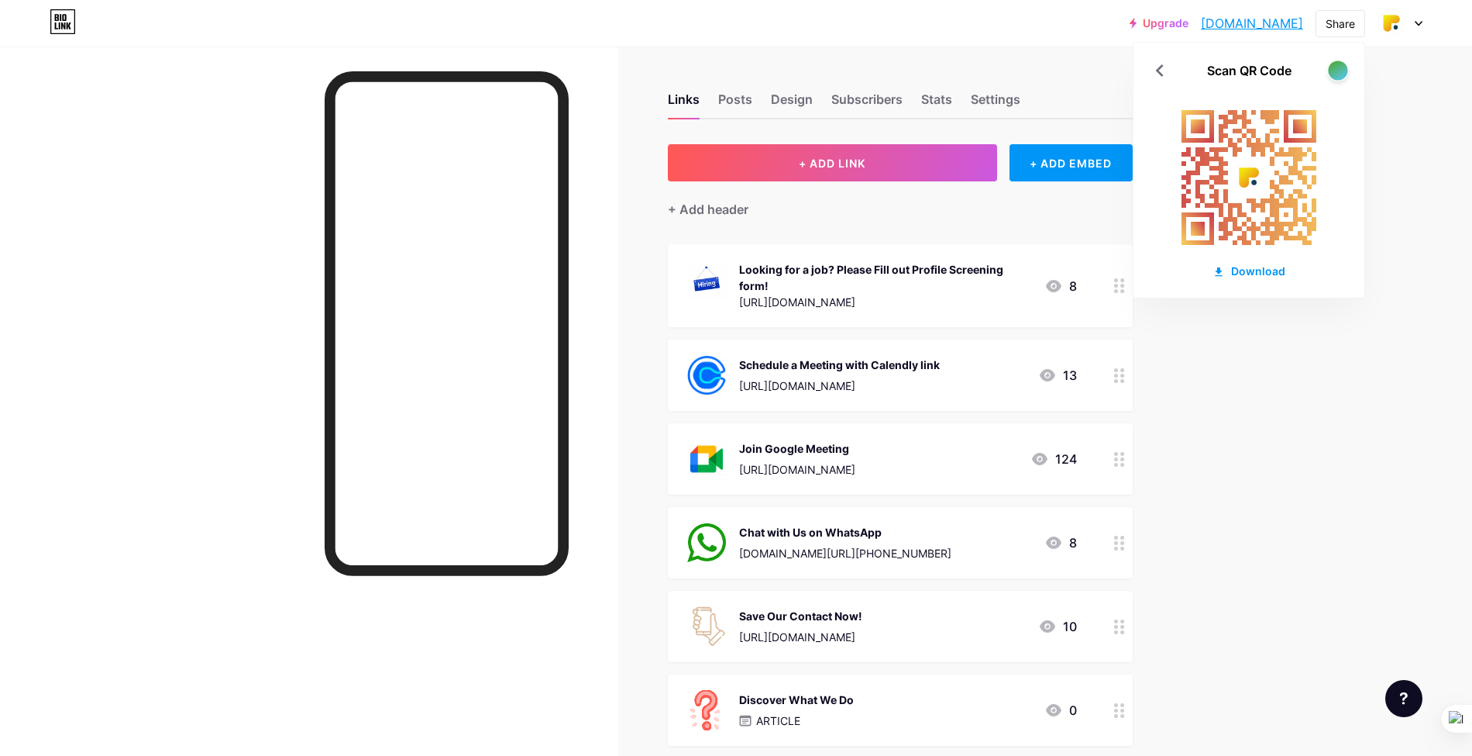
click at [1342, 71] on div at bounding box center [1337, 69] width 19 height 19
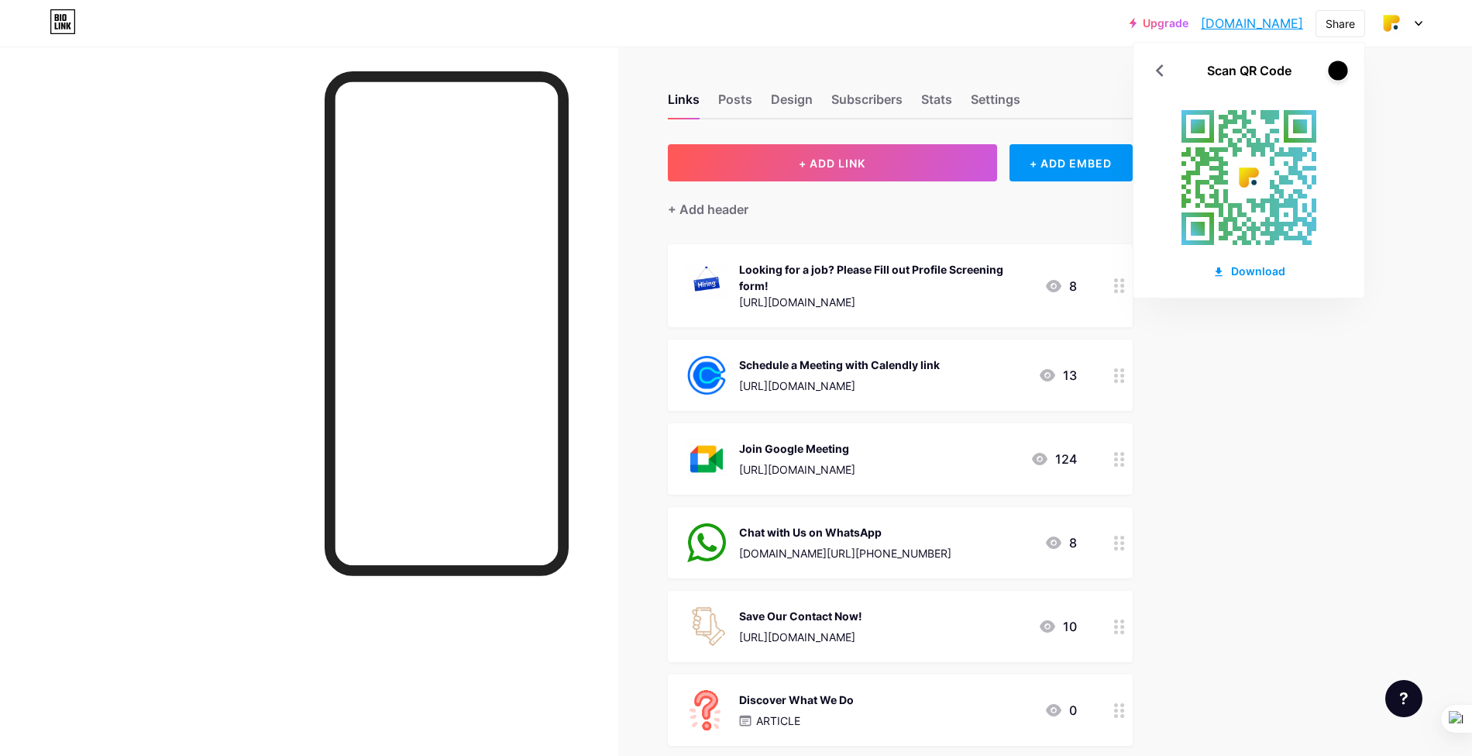
click at [1343, 71] on div at bounding box center [1337, 69] width 19 height 19
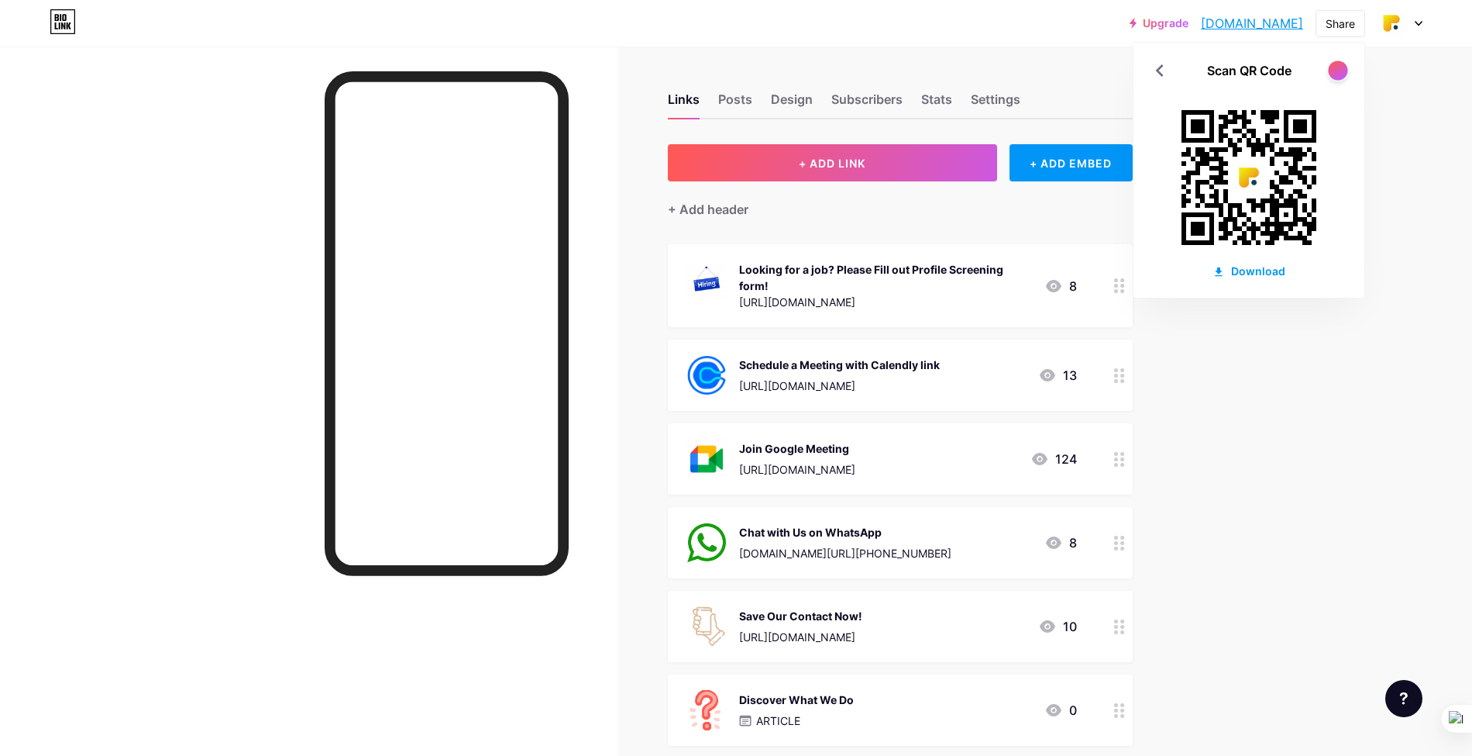
click at [1343, 71] on div at bounding box center [1337, 69] width 19 height 19
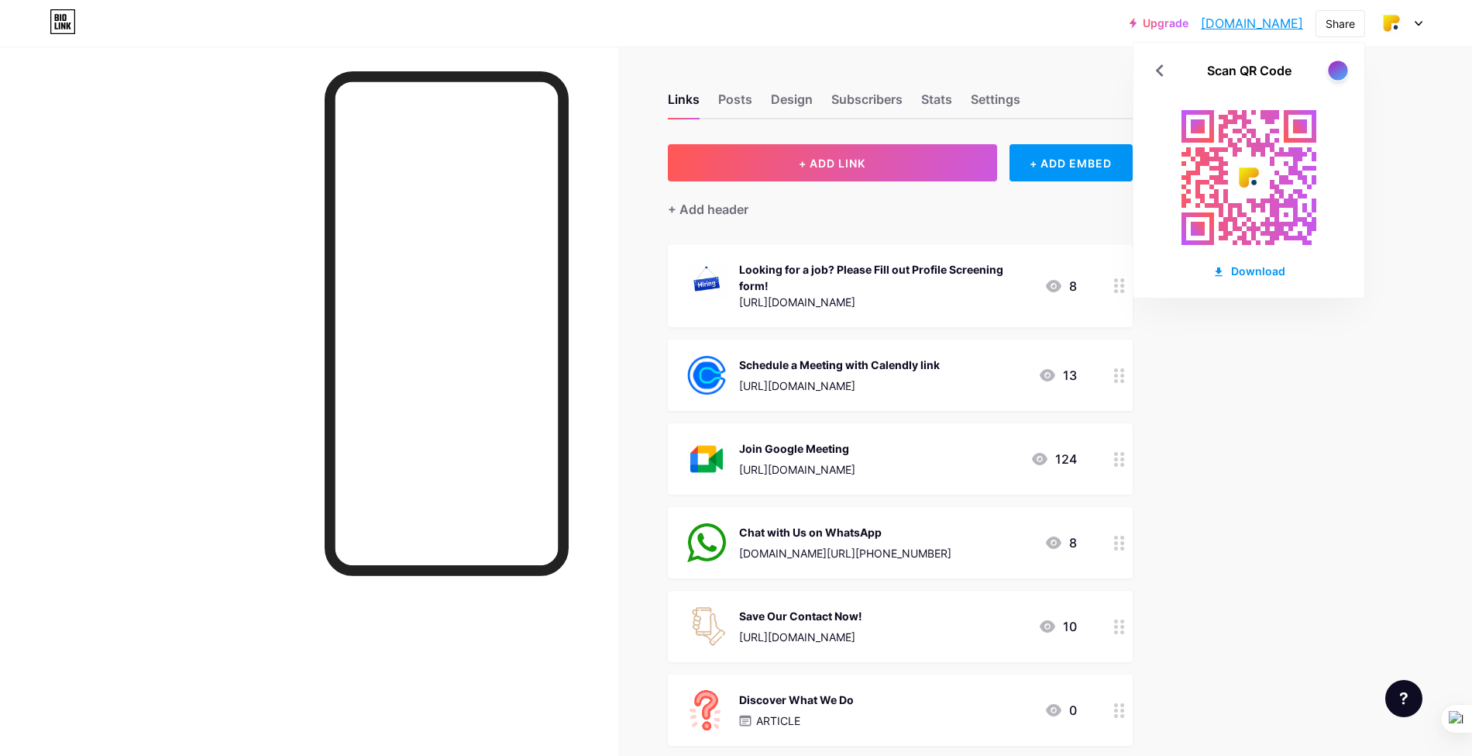
click at [1343, 71] on div at bounding box center [1337, 69] width 19 height 19
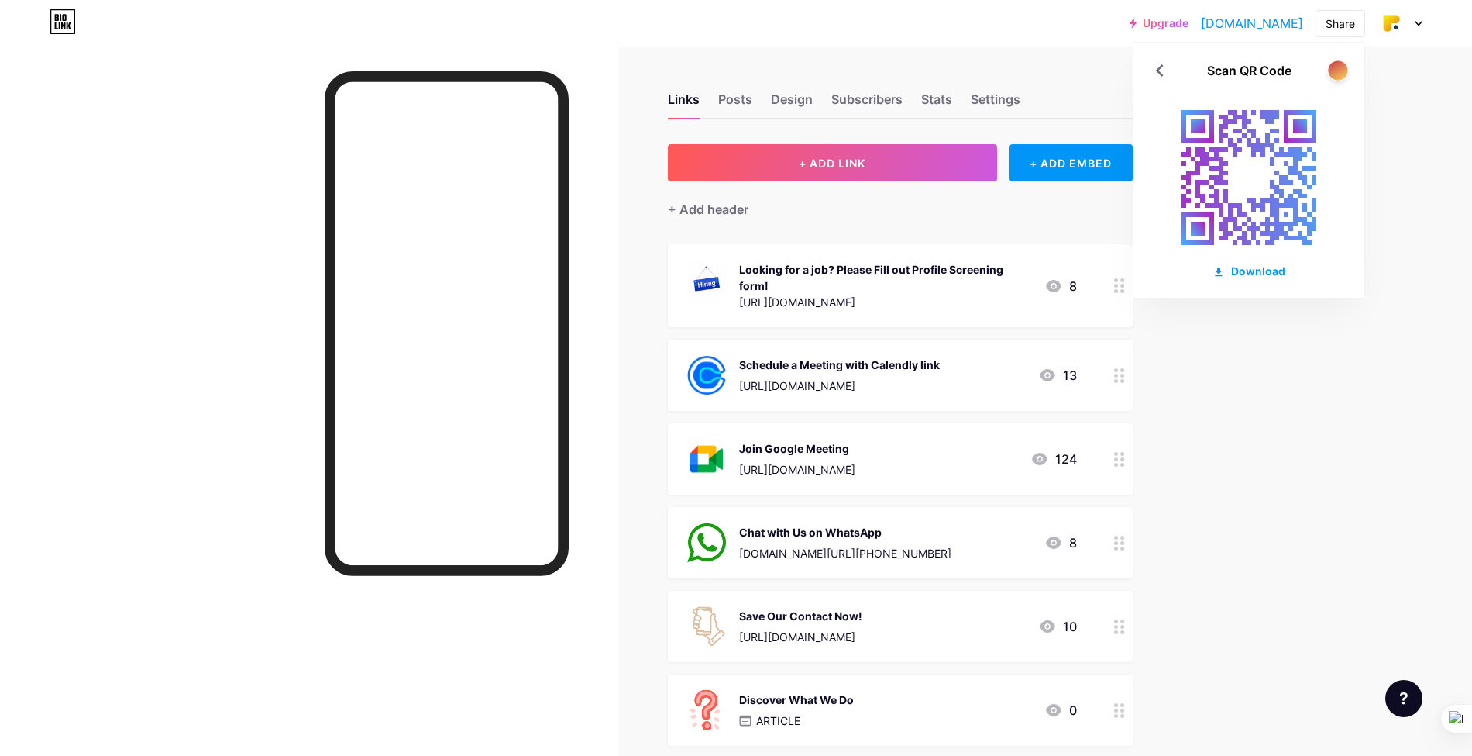
click at [1343, 71] on div at bounding box center [1337, 69] width 19 height 19
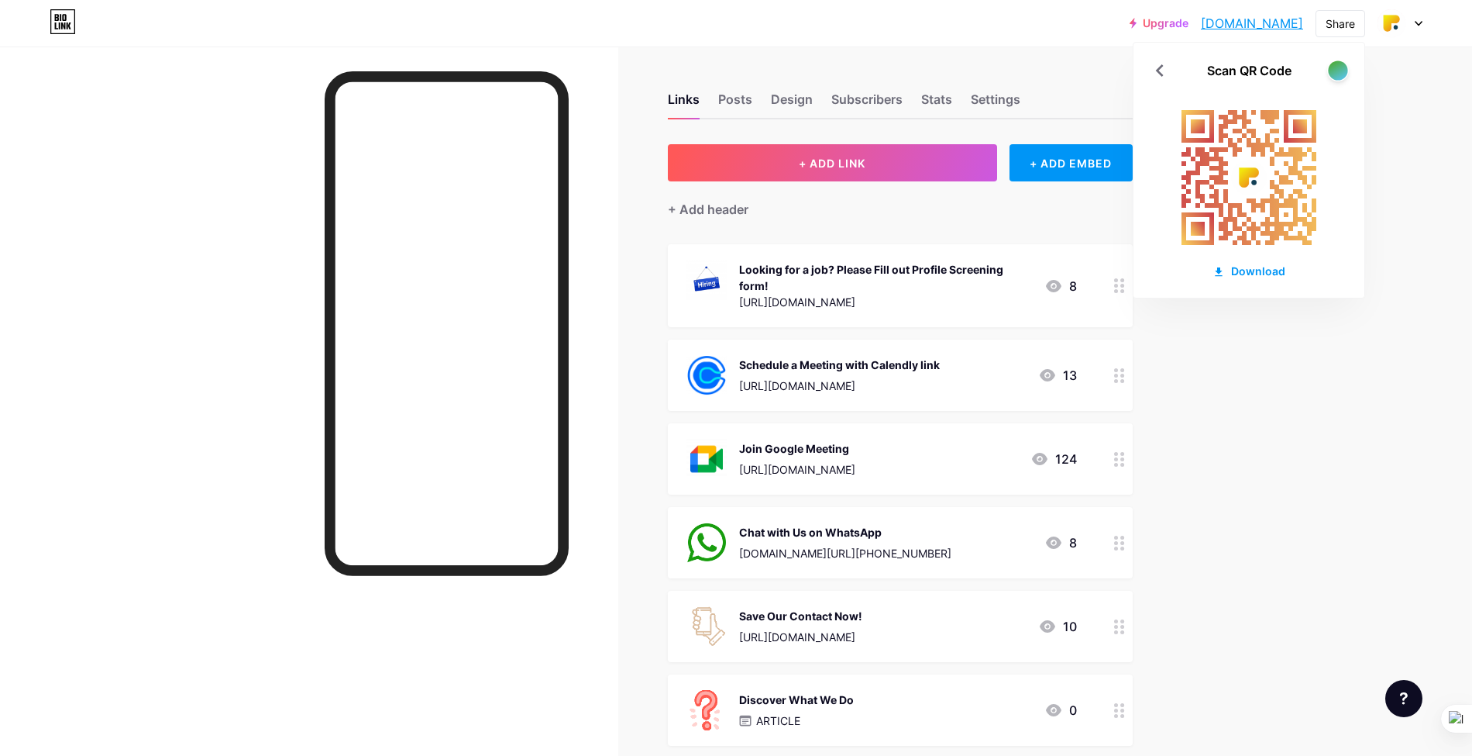
click at [1343, 71] on div at bounding box center [1337, 69] width 19 height 19
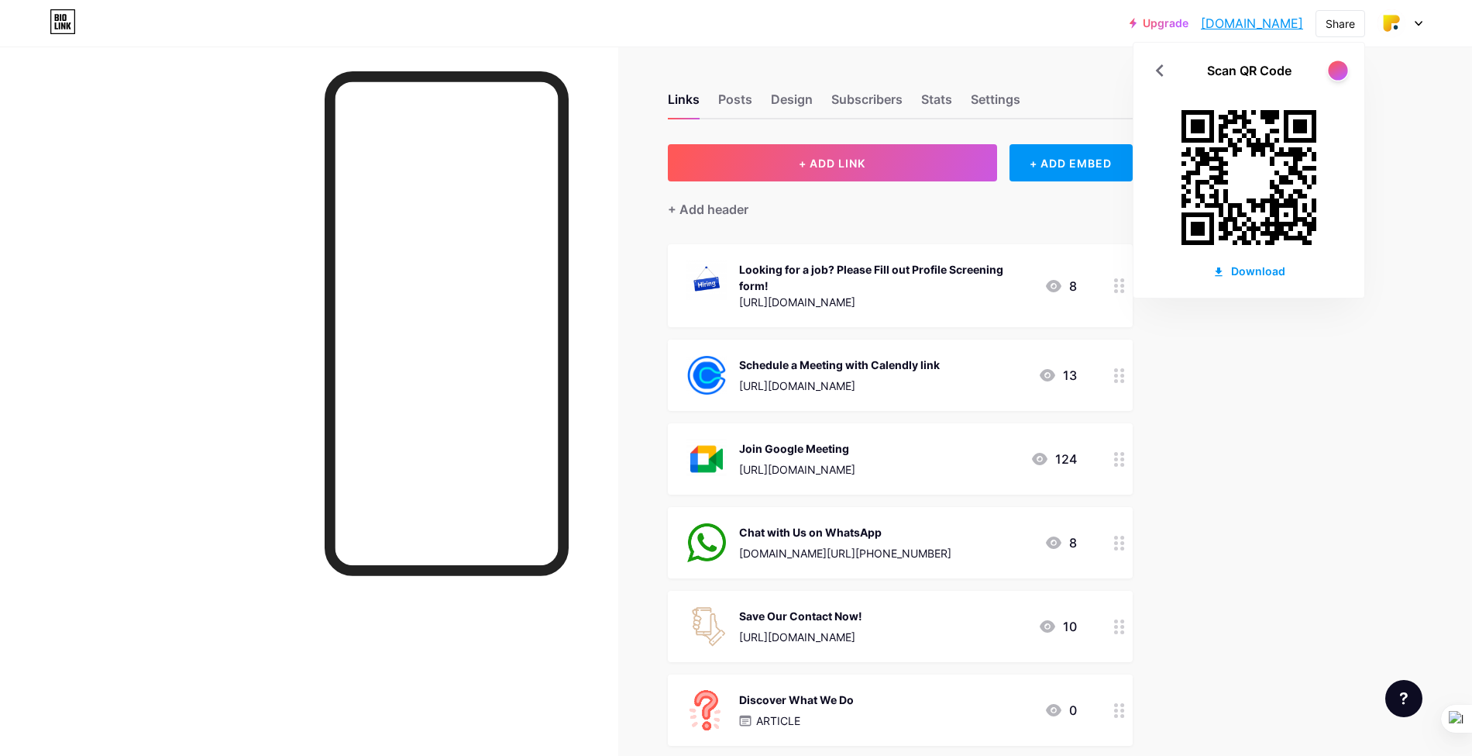
click at [1343, 71] on div at bounding box center [1337, 69] width 19 height 19
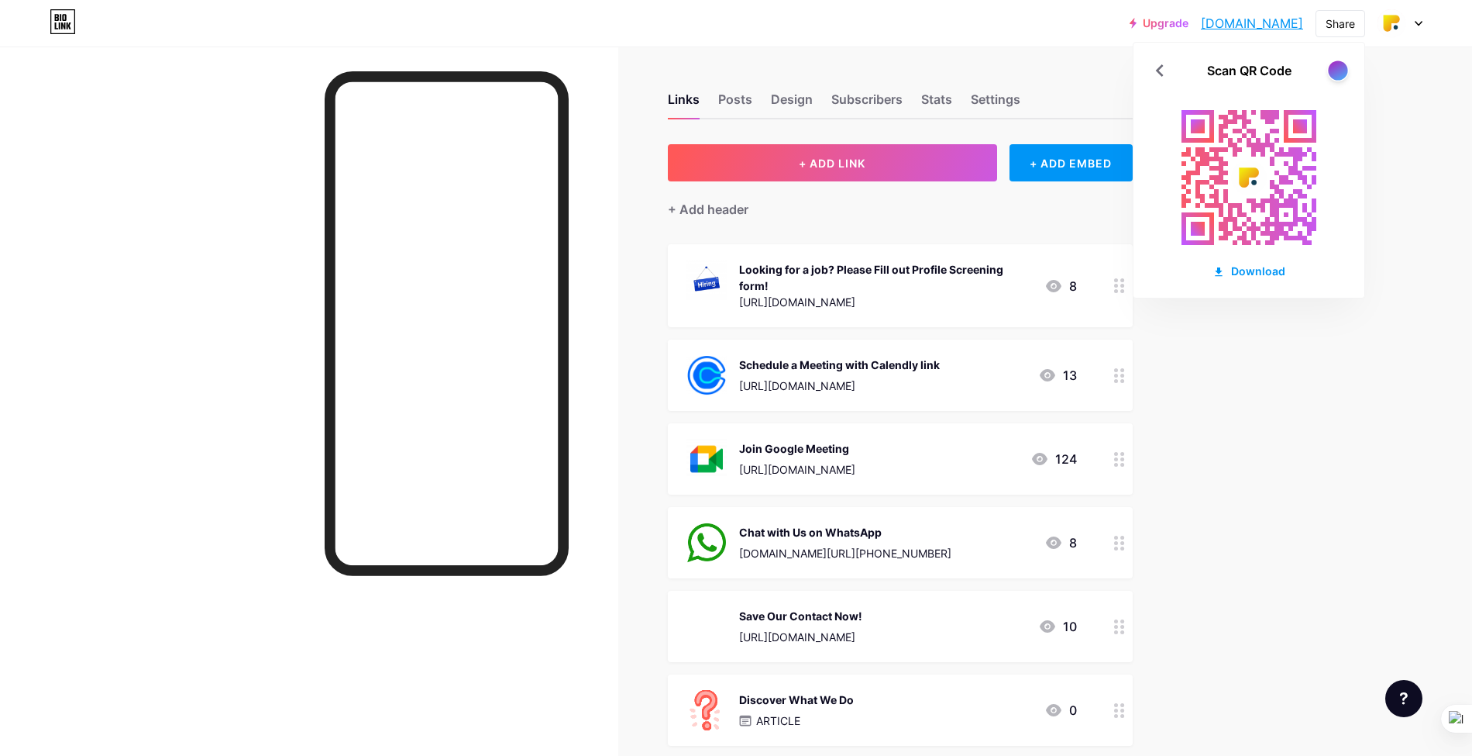
click at [1343, 71] on div at bounding box center [1337, 69] width 19 height 19
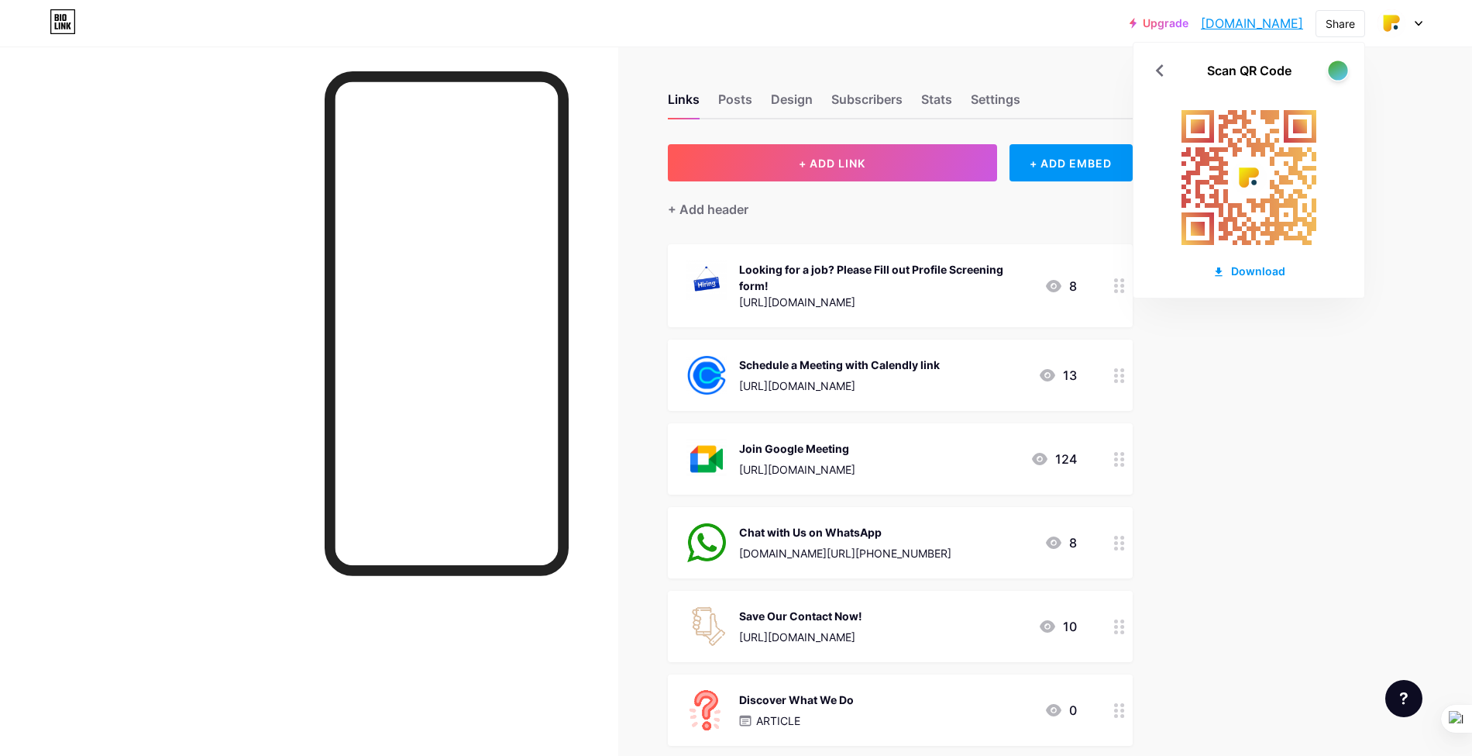
click at [1343, 71] on div at bounding box center [1337, 69] width 19 height 19
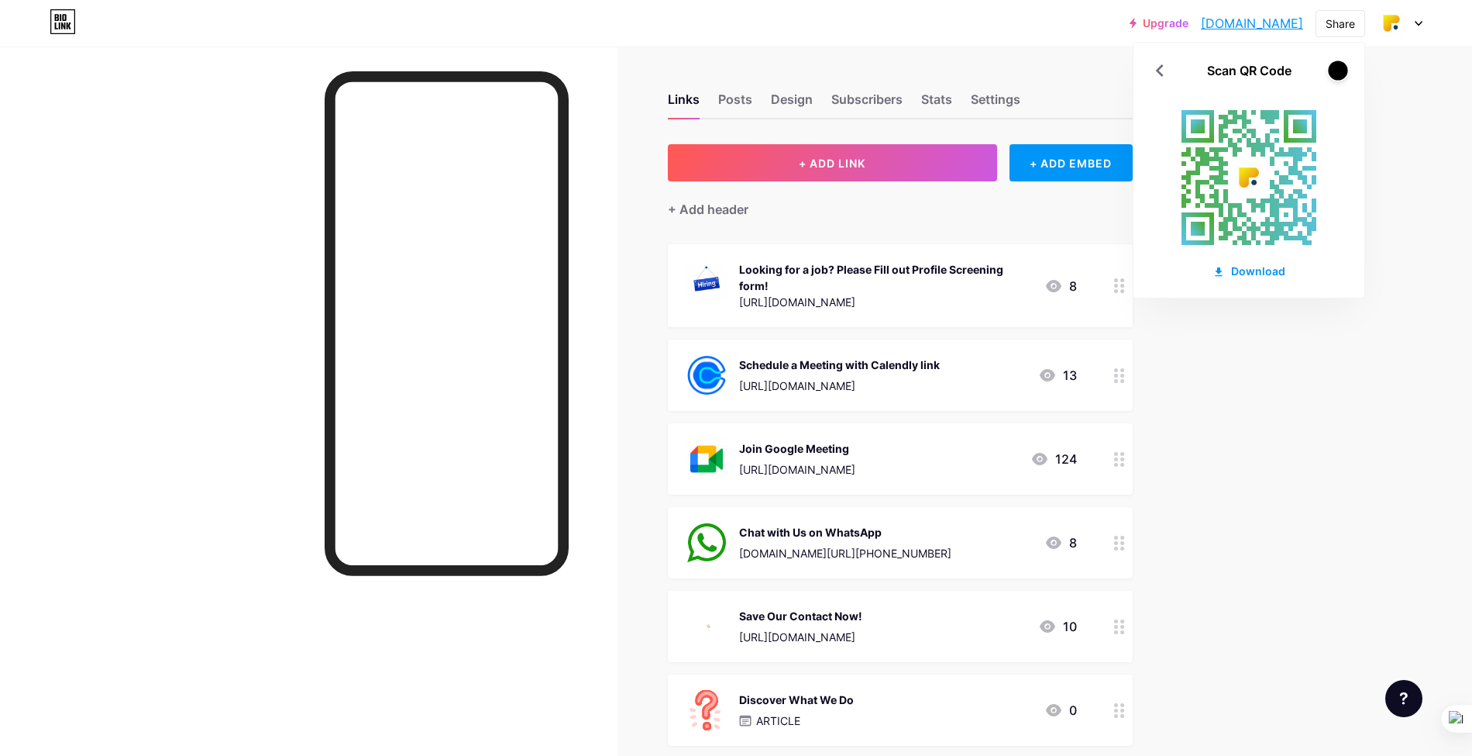
click at [1343, 71] on div at bounding box center [1337, 69] width 19 height 19
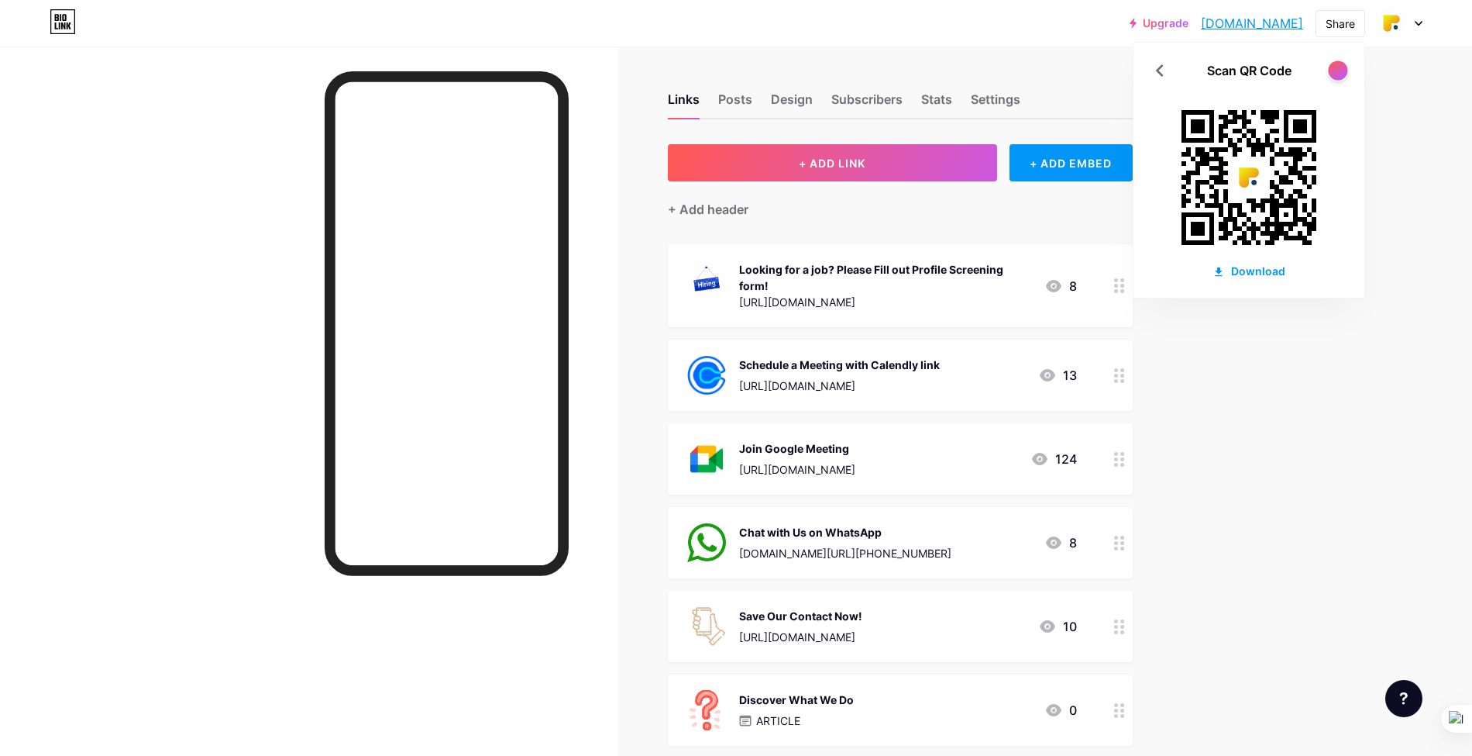
click at [1343, 71] on div at bounding box center [1337, 69] width 19 height 19
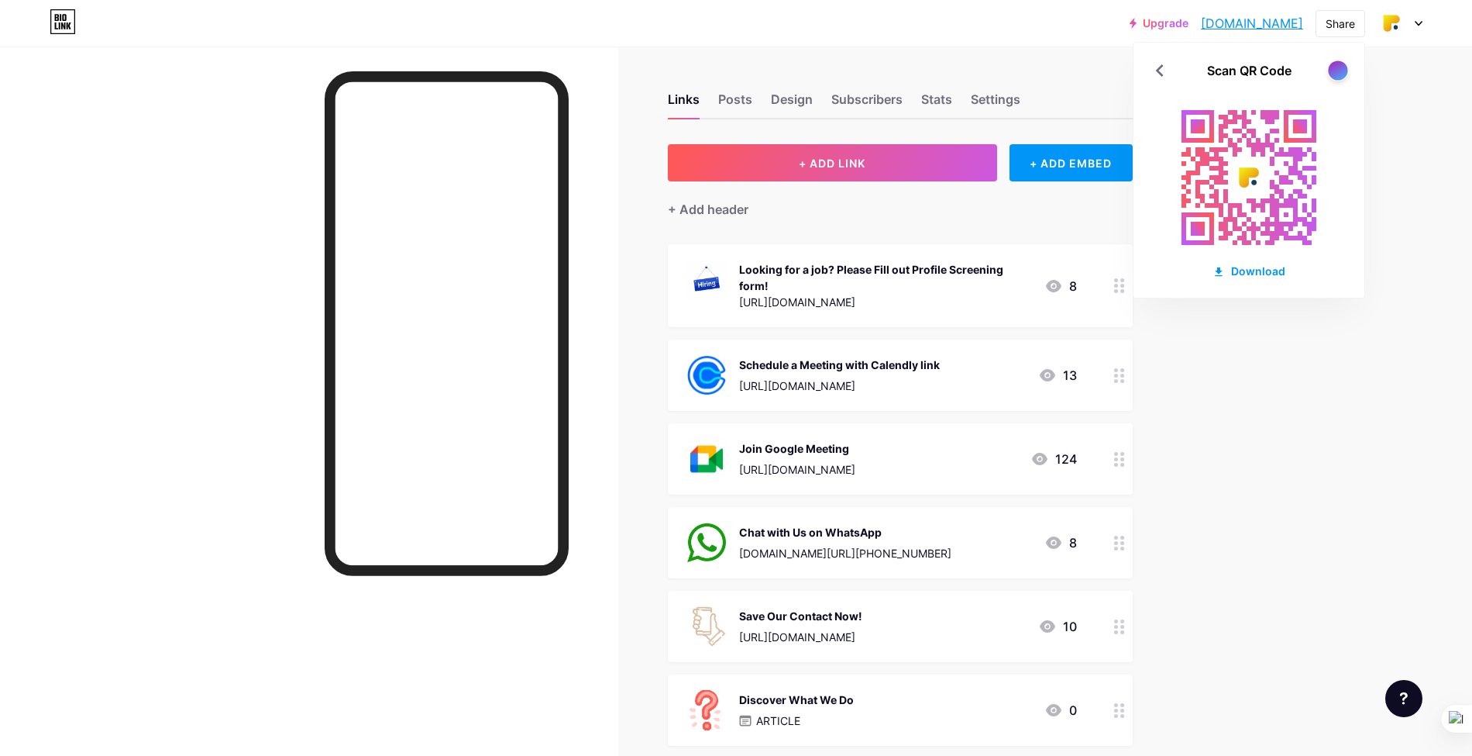
click at [1343, 71] on div at bounding box center [1337, 69] width 19 height 19
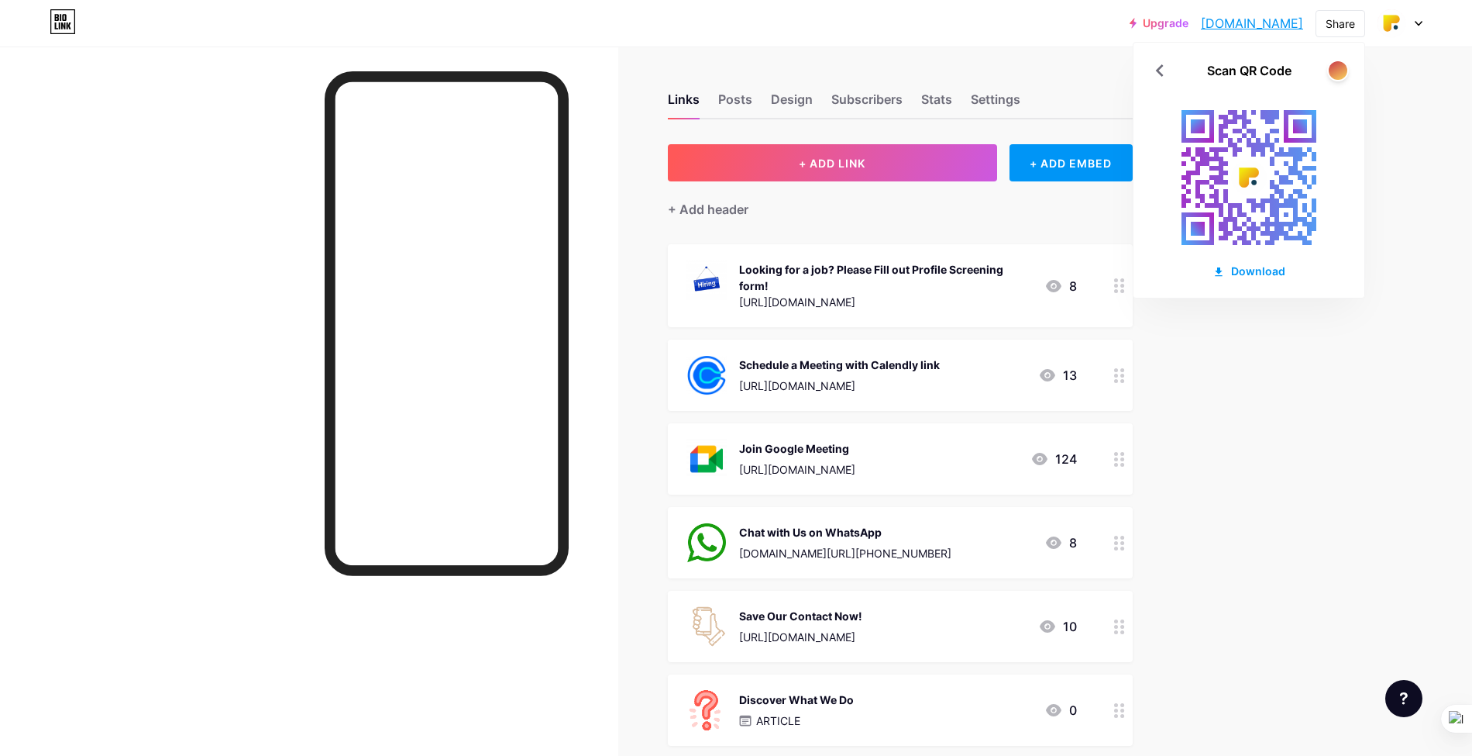
click at [1255, 73] on div "Scan QR Code" at bounding box center [1249, 70] width 84 height 19
click at [1337, 71] on div at bounding box center [1337, 69] width 19 height 19
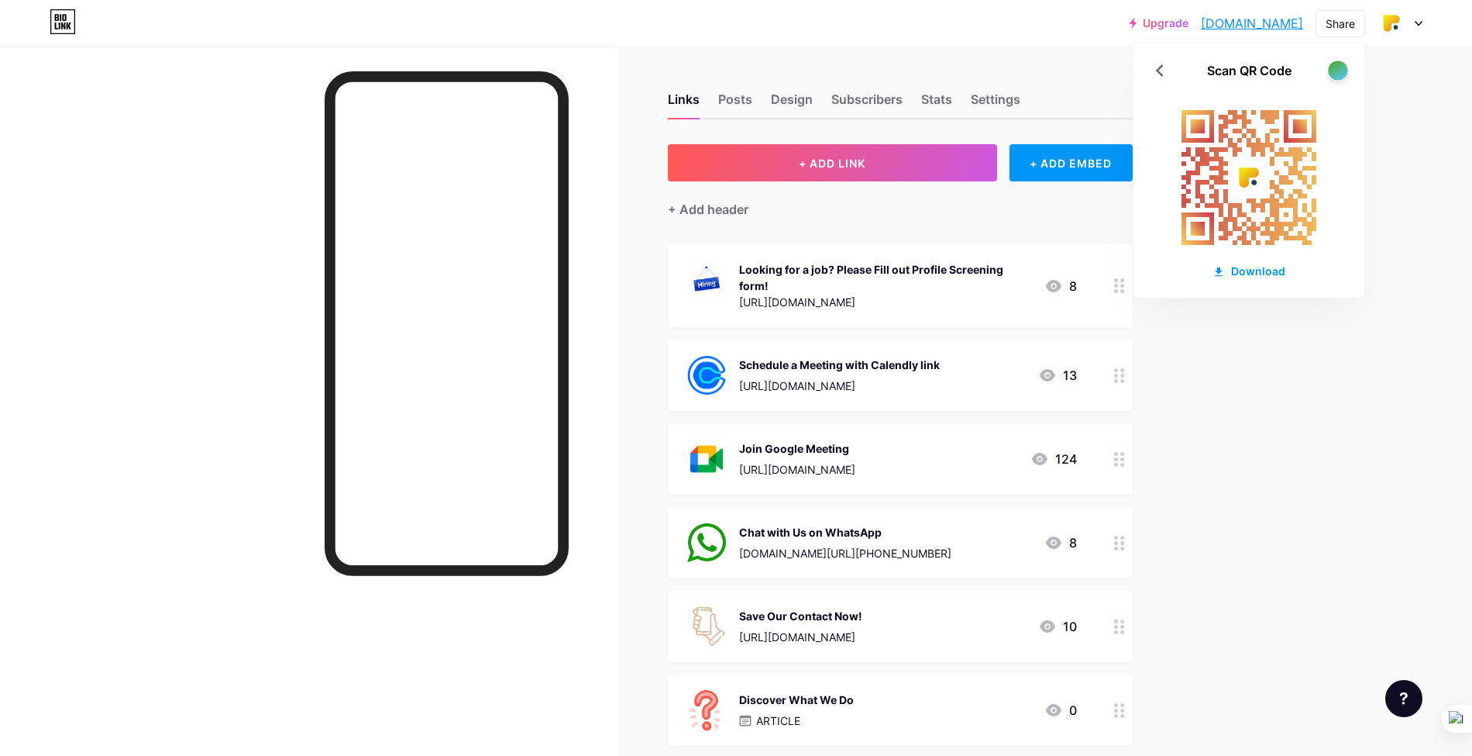
click at [1337, 71] on div at bounding box center [1337, 69] width 19 height 19
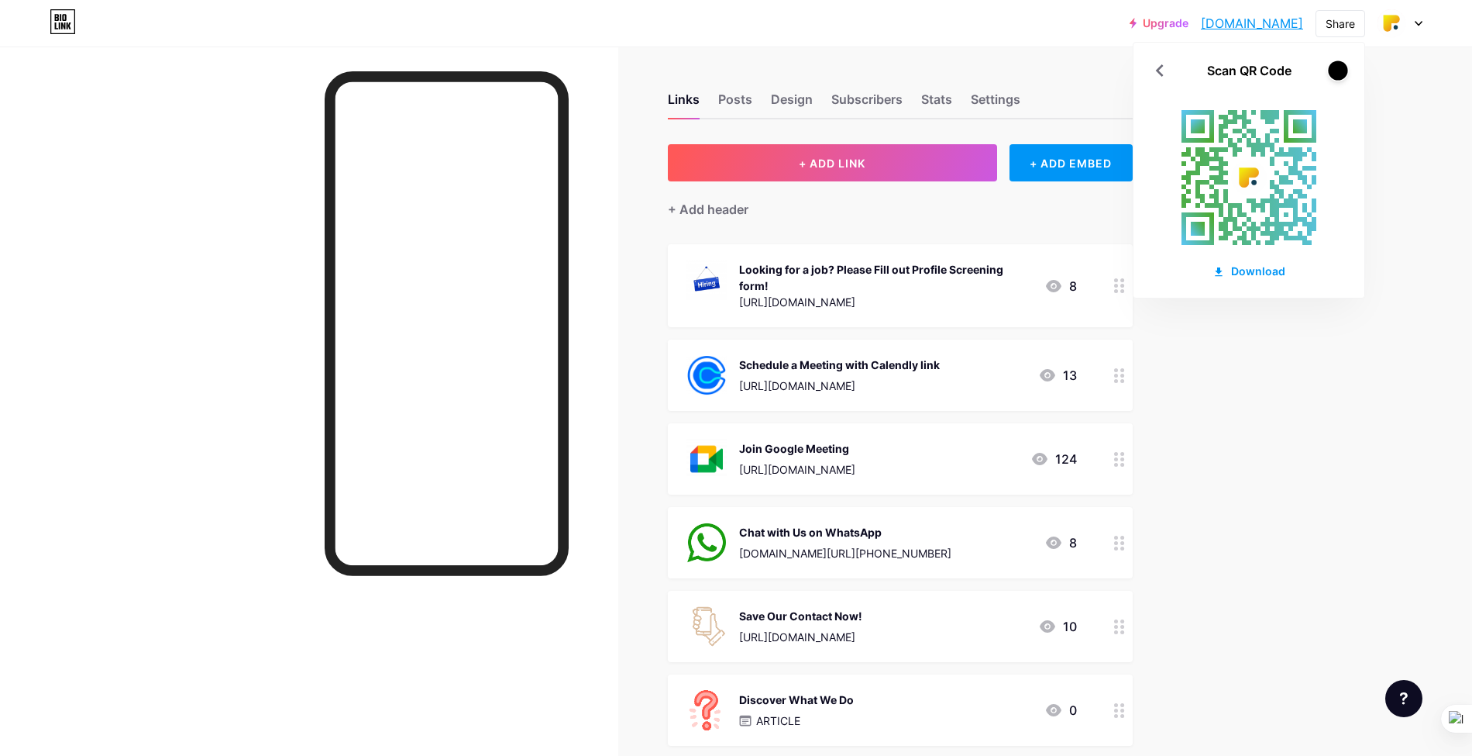
click at [1337, 71] on div at bounding box center [1337, 69] width 19 height 19
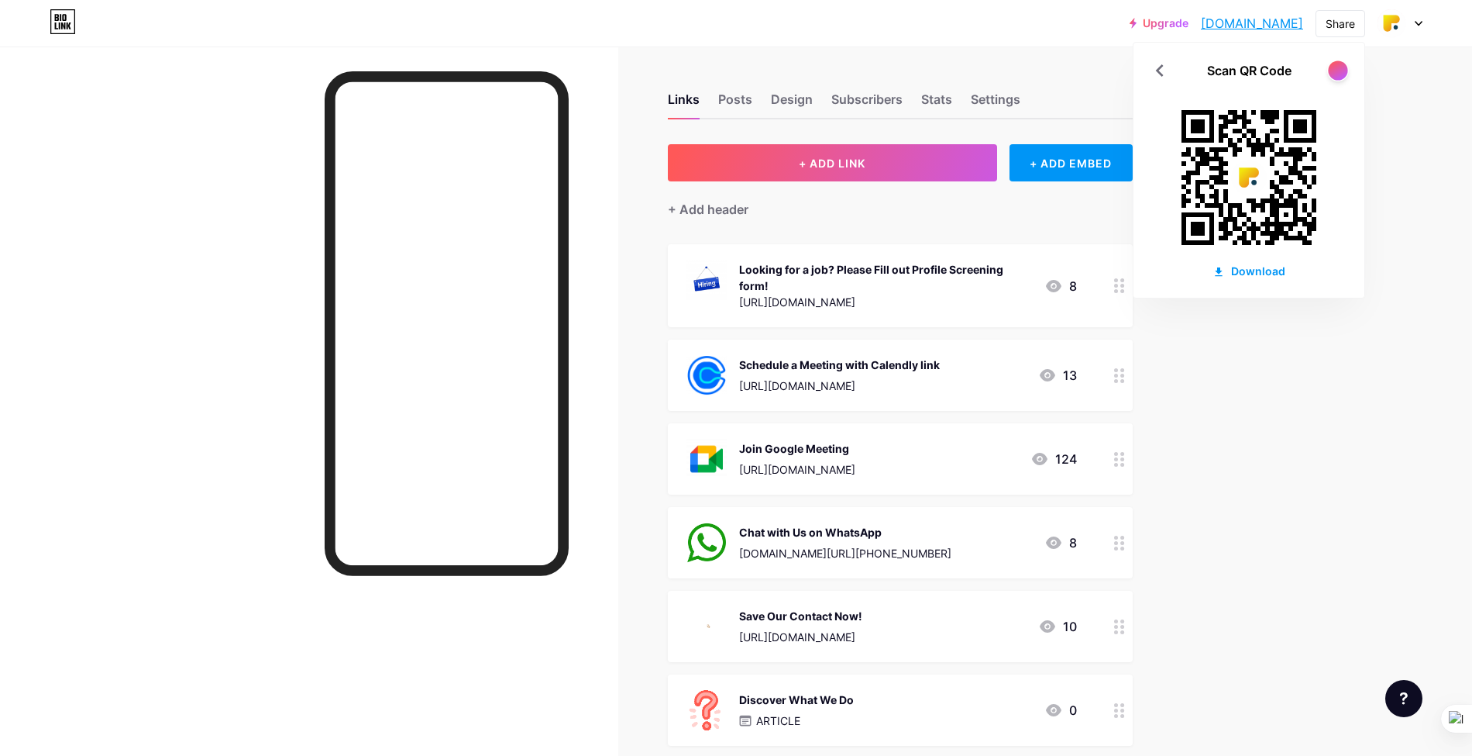
click at [1337, 71] on div at bounding box center [1337, 69] width 19 height 19
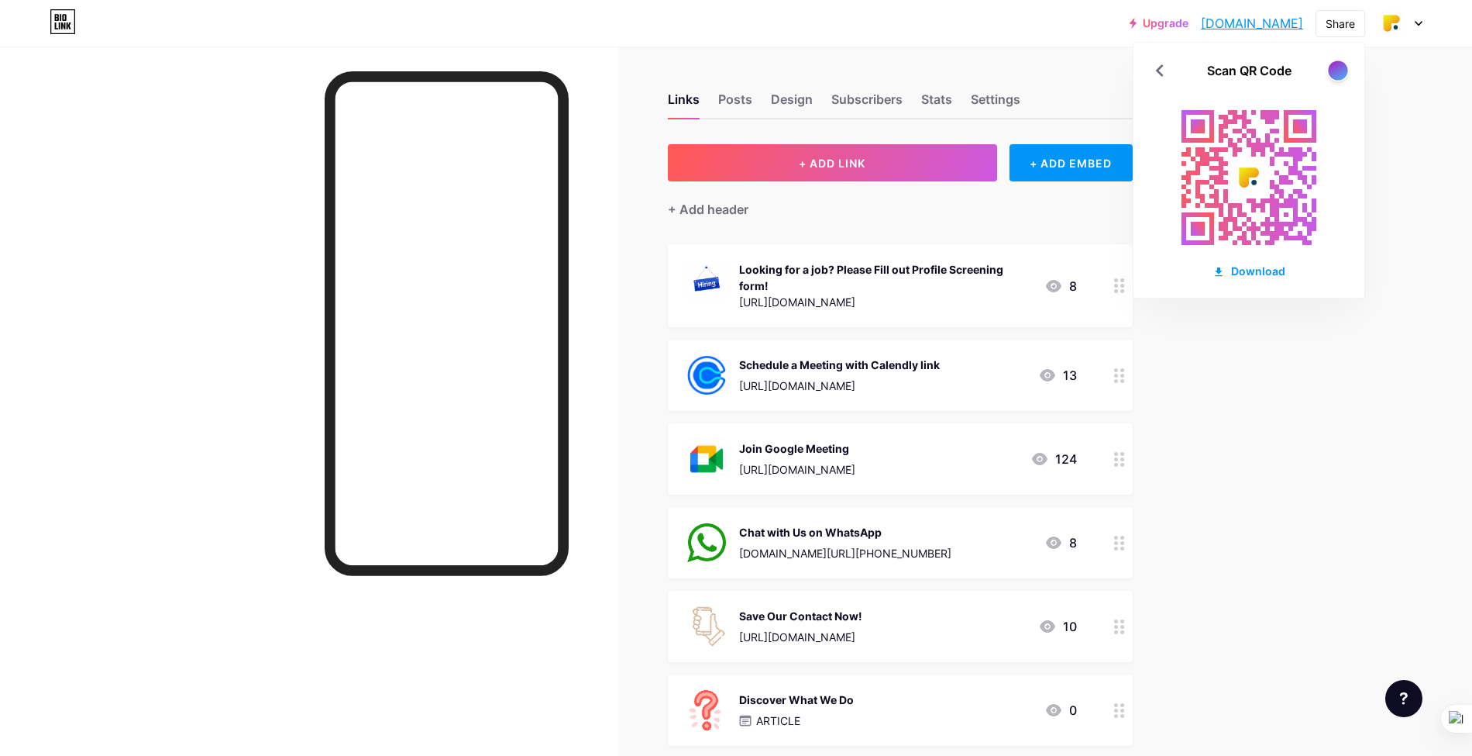
click at [1337, 71] on div at bounding box center [1337, 69] width 19 height 19
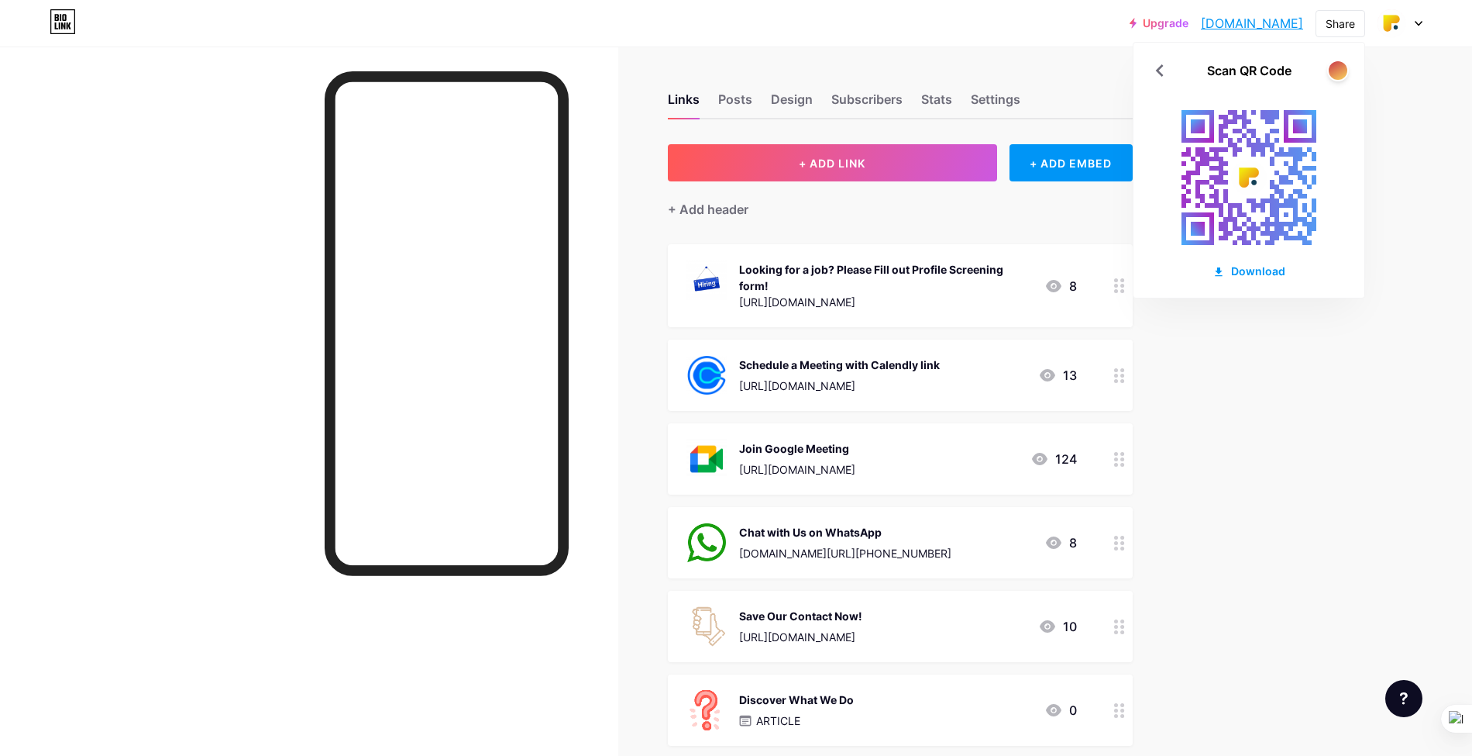
click at [1306, 532] on div "Upgrade [DOMAIN_NAME].... [DOMAIN_NAME] Share Scan QR Code Download Switch acco…" at bounding box center [736, 770] width 1472 height 1540
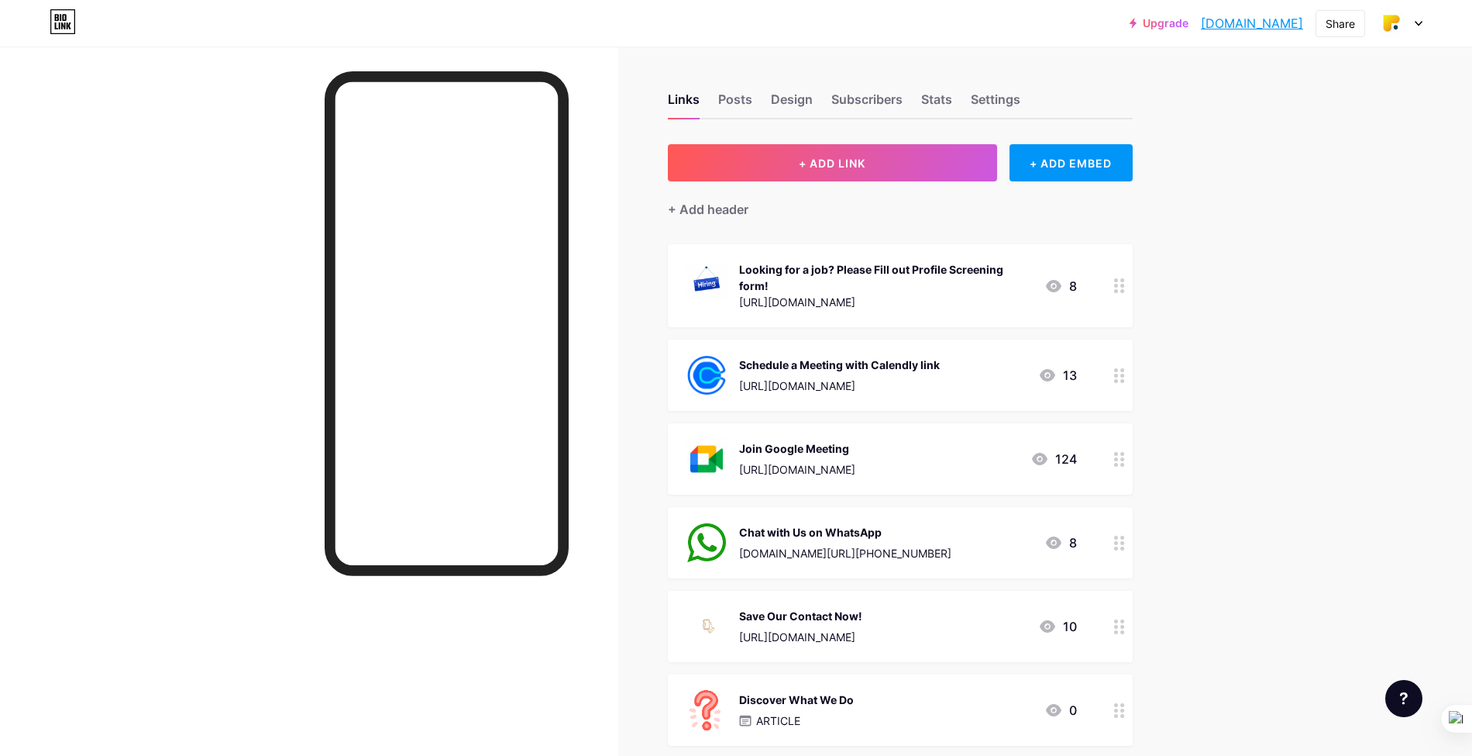
click at [1153, 17] on link "Upgrade" at bounding box center [1159, 23] width 59 height 12
